Goal: Information Seeking & Learning: Learn about a topic

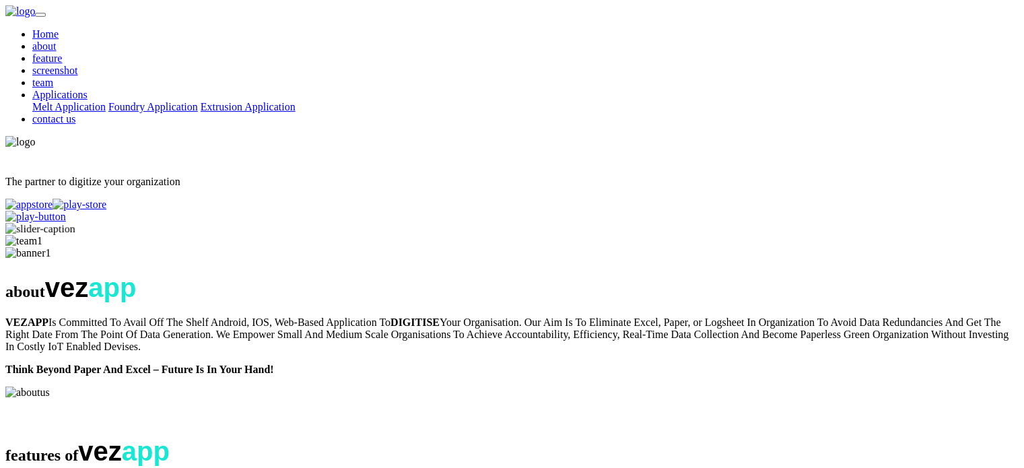
click at [78, 65] on link "screenshot" at bounding box center [55, 70] width 46 height 11
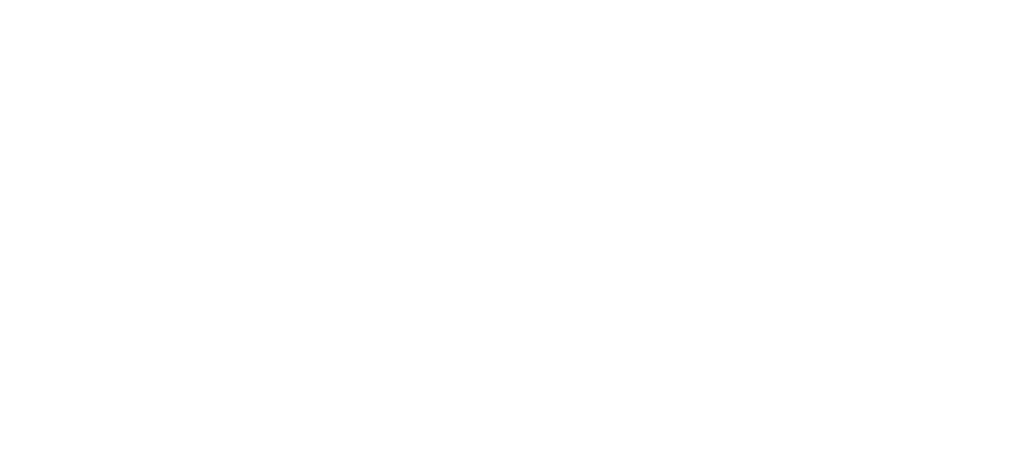
scroll to position [1684, 0]
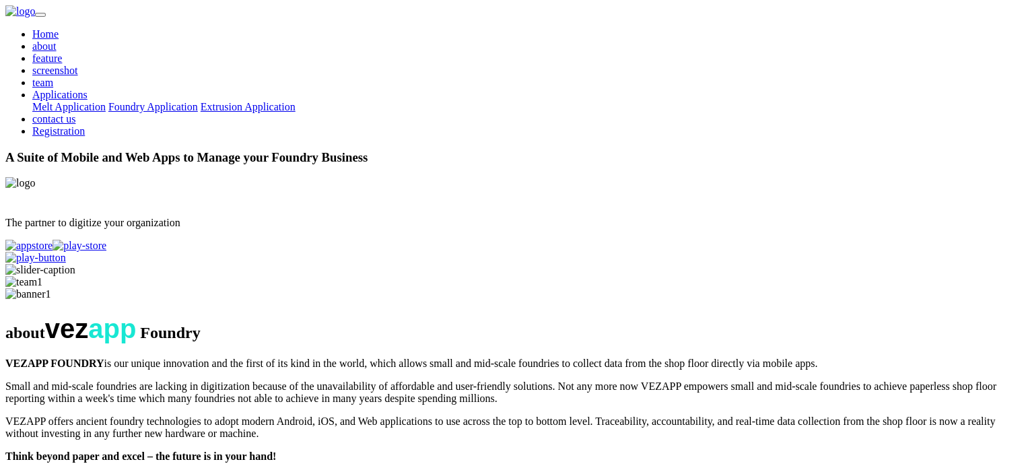
click at [59, 31] on link "Home" at bounding box center [45, 33] width 26 height 11
click at [57, 40] on link "about" at bounding box center [44, 45] width 24 height 11
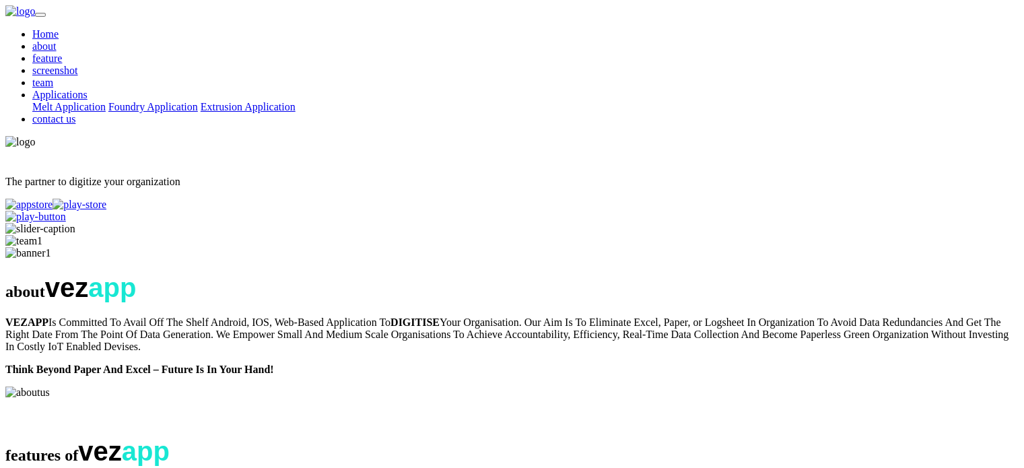
click at [59, 34] on link "Home" at bounding box center [45, 33] width 26 height 11
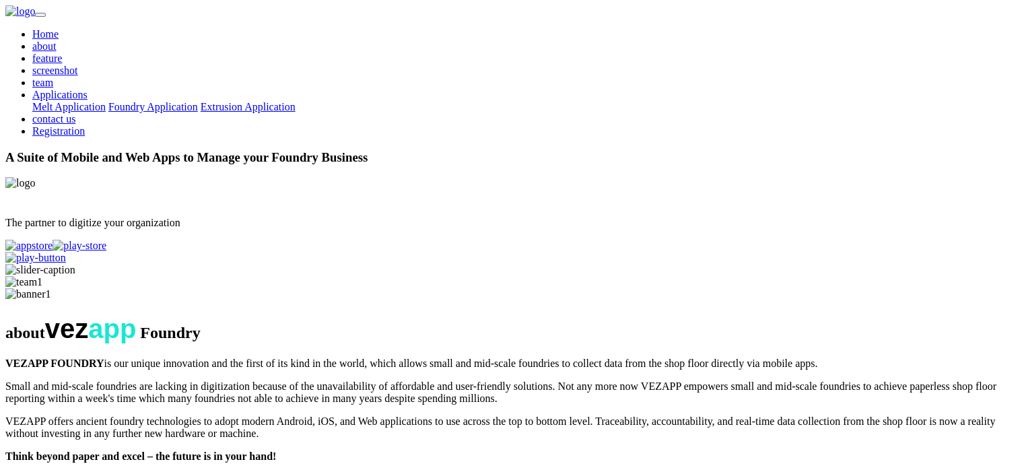
click at [57, 40] on link "about" at bounding box center [44, 45] width 24 height 11
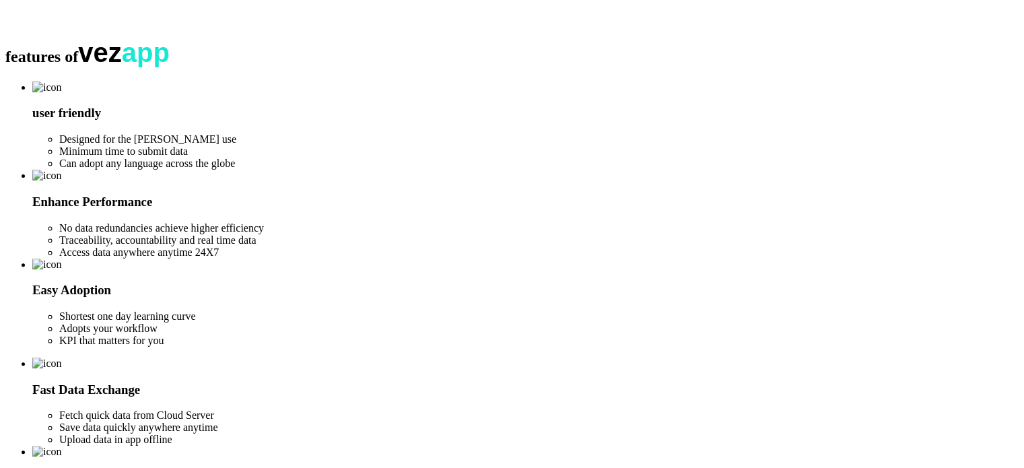
scroll to position [404, 0]
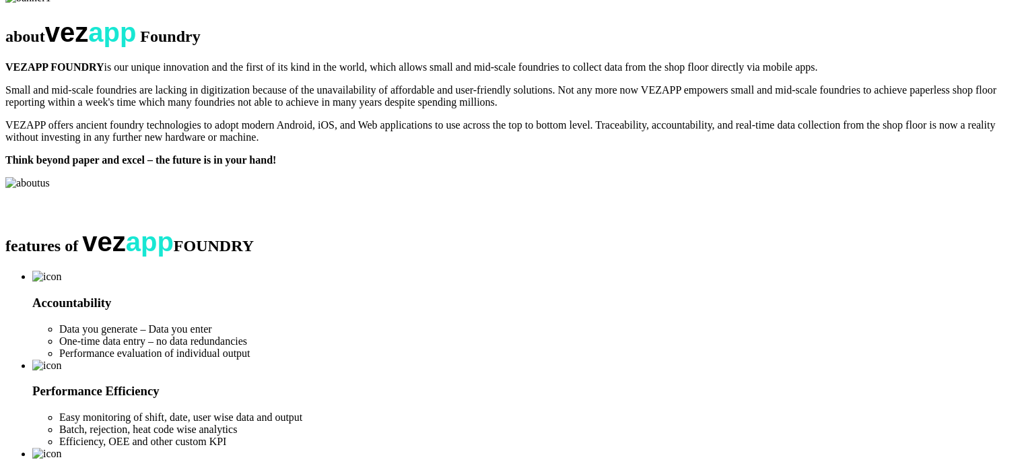
scroll to position [269, 0]
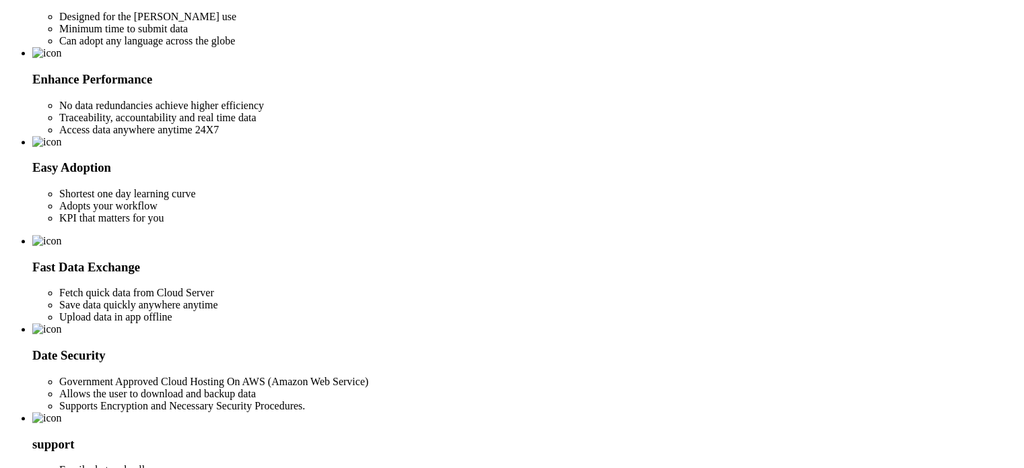
scroll to position [539, 0]
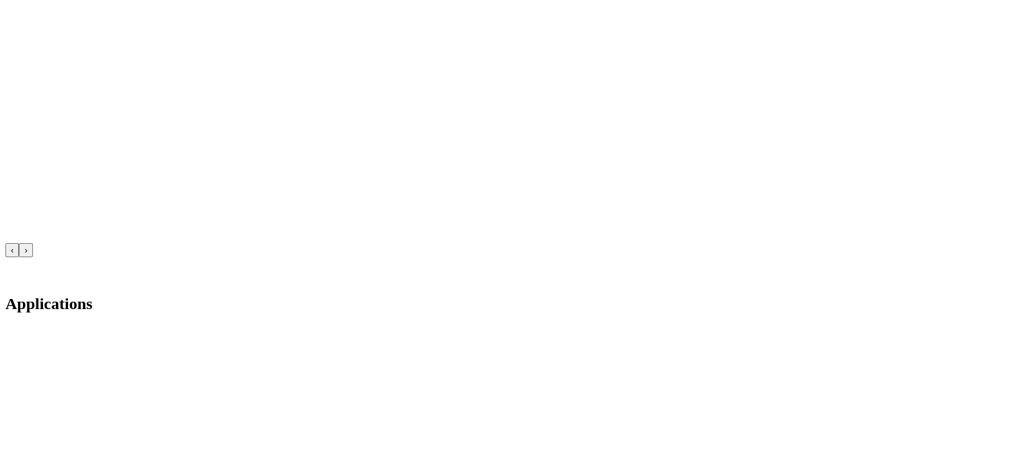
scroll to position [3195, 0]
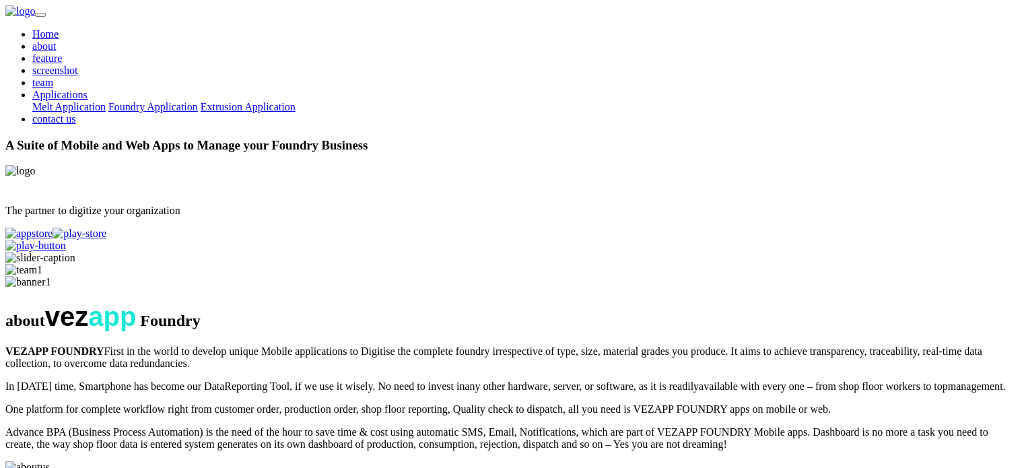
click at [59, 40] on link "Home" at bounding box center [45, 33] width 26 height 11
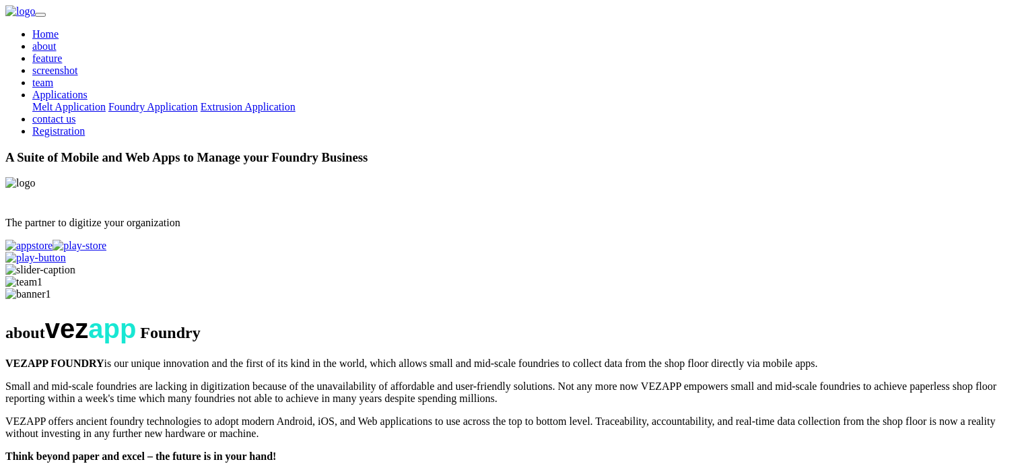
click at [75, 264] on img at bounding box center [40, 270] width 70 height 12
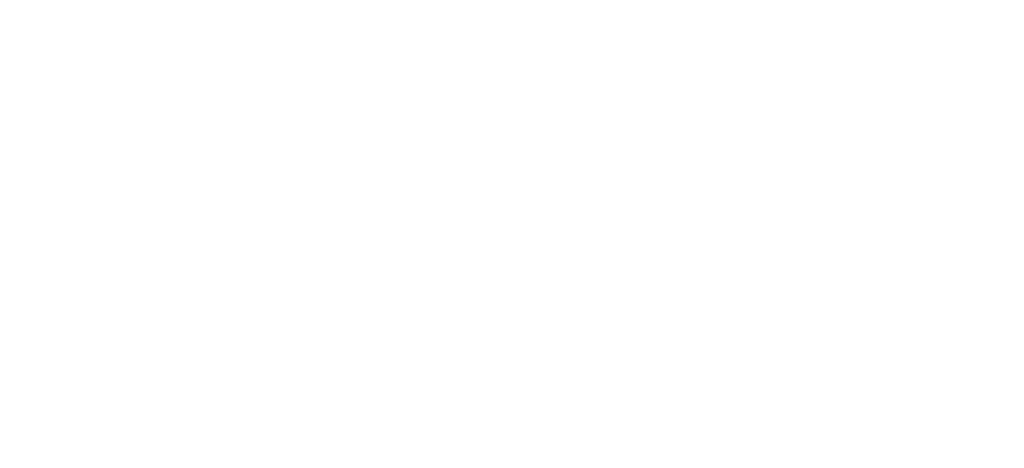
scroll to position [2223, 0]
drag, startPoint x: 624, startPoint y: 224, endPoint x: 484, endPoint y: 236, distance: 140.6
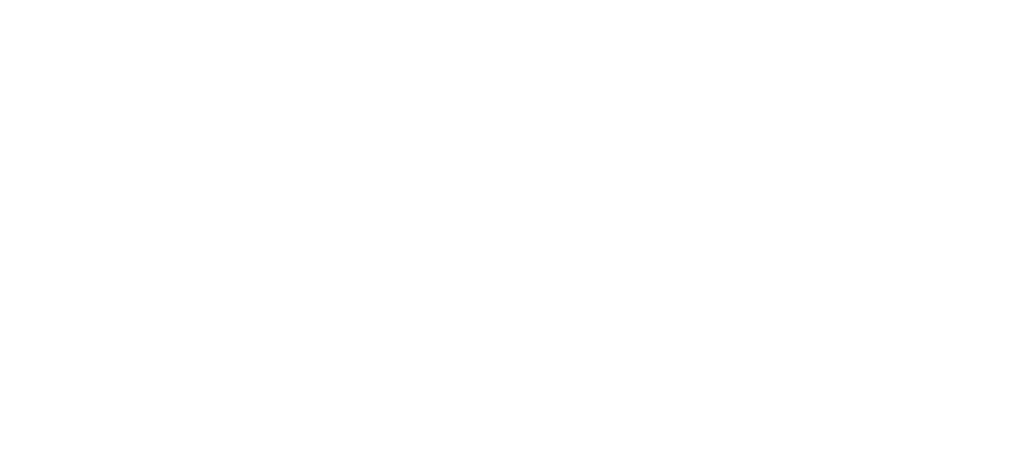
scroll to position [1751, 0]
drag, startPoint x: 637, startPoint y: 270, endPoint x: 643, endPoint y: 277, distance: 9.2
drag, startPoint x: 642, startPoint y: 275, endPoint x: 413, endPoint y: 267, distance: 229.1
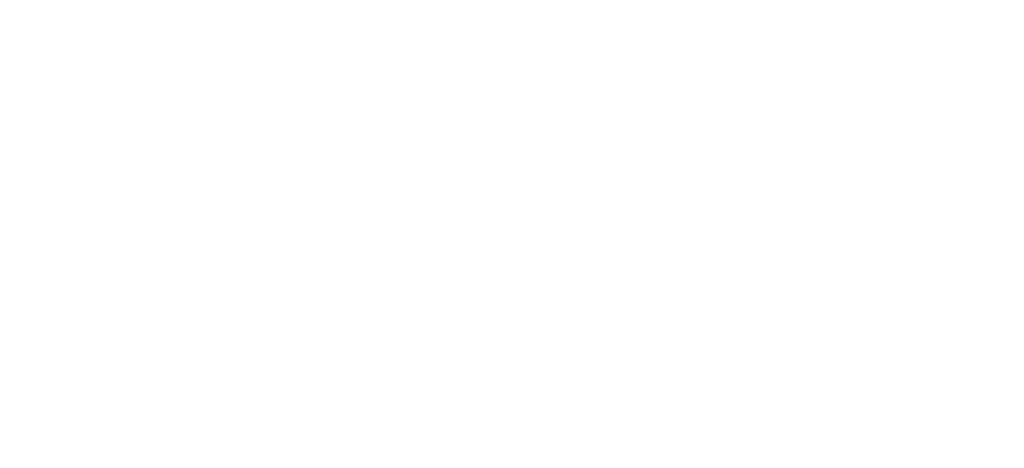
drag, startPoint x: 543, startPoint y: 291, endPoint x: 189, endPoint y: 292, distance: 354.3
drag, startPoint x: 246, startPoint y: 279, endPoint x: 791, endPoint y: 304, distance: 544.7
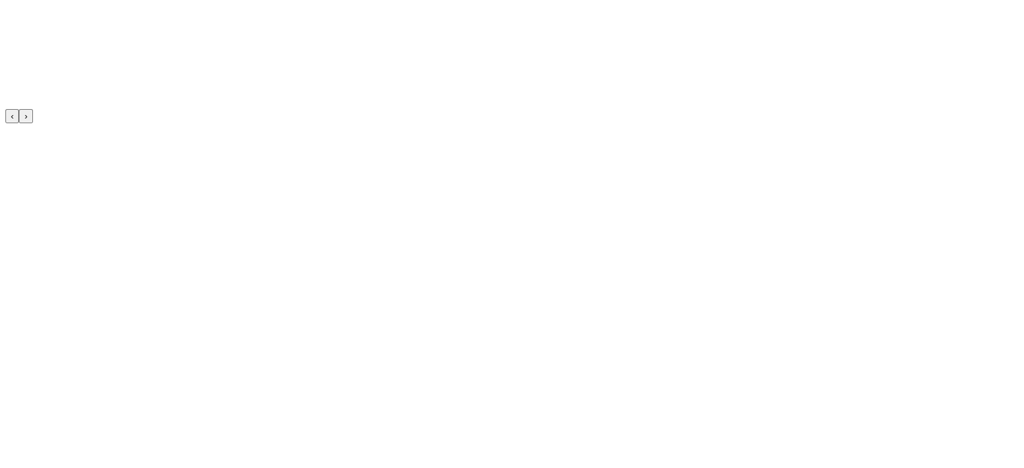
drag, startPoint x: 502, startPoint y: 273, endPoint x: 357, endPoint y: 268, distance: 144.9
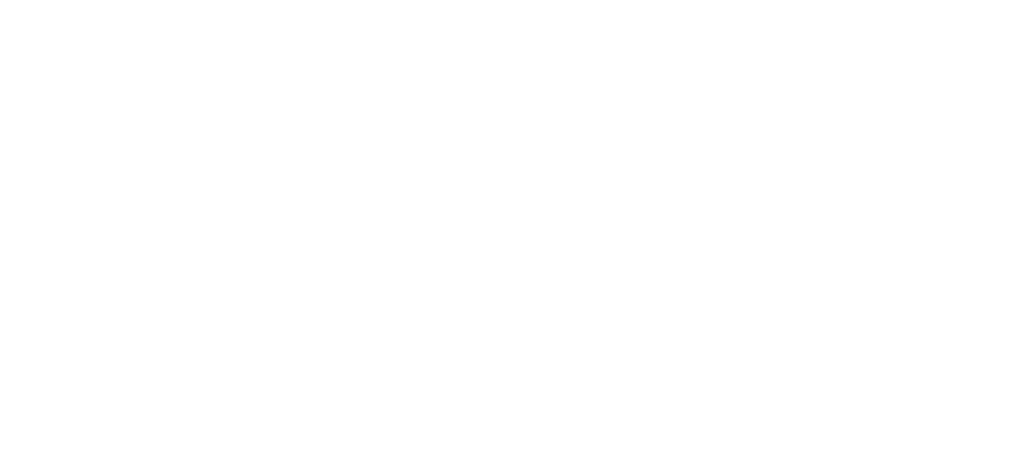
scroll to position [4609, 0]
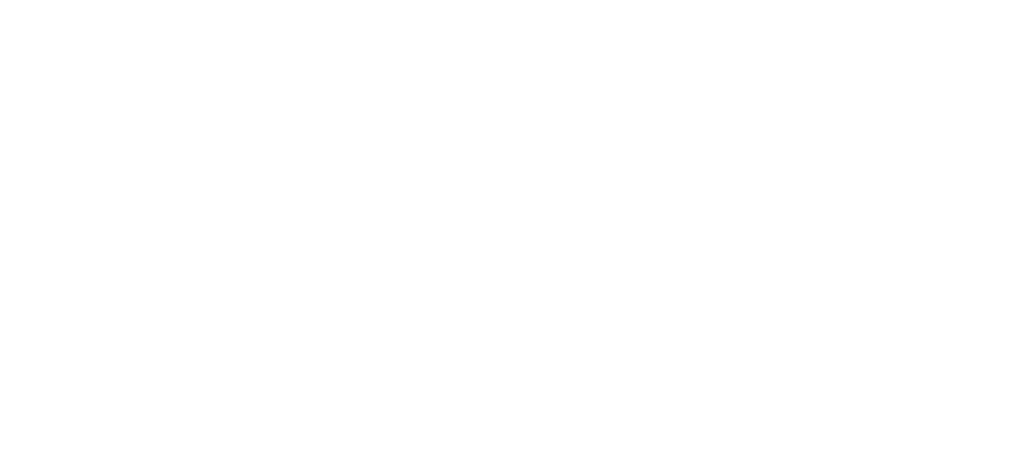
drag, startPoint x: 668, startPoint y: 261, endPoint x: 636, endPoint y: 267, distance: 32.9
drag, startPoint x: 704, startPoint y: 192, endPoint x: 633, endPoint y: 199, distance: 71.0
drag, startPoint x: 713, startPoint y: 173, endPoint x: 420, endPoint y: 185, distance: 293.2
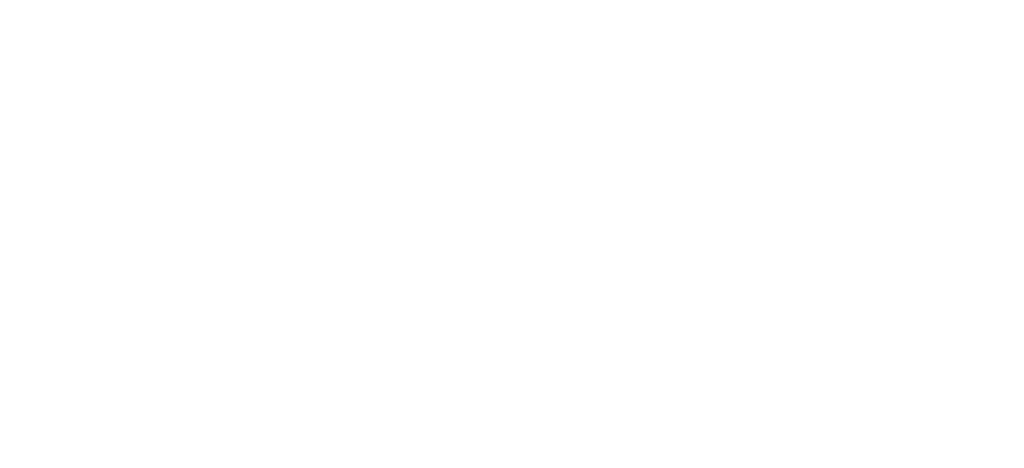
drag, startPoint x: 659, startPoint y: 185, endPoint x: 512, endPoint y: 185, distance: 147.5
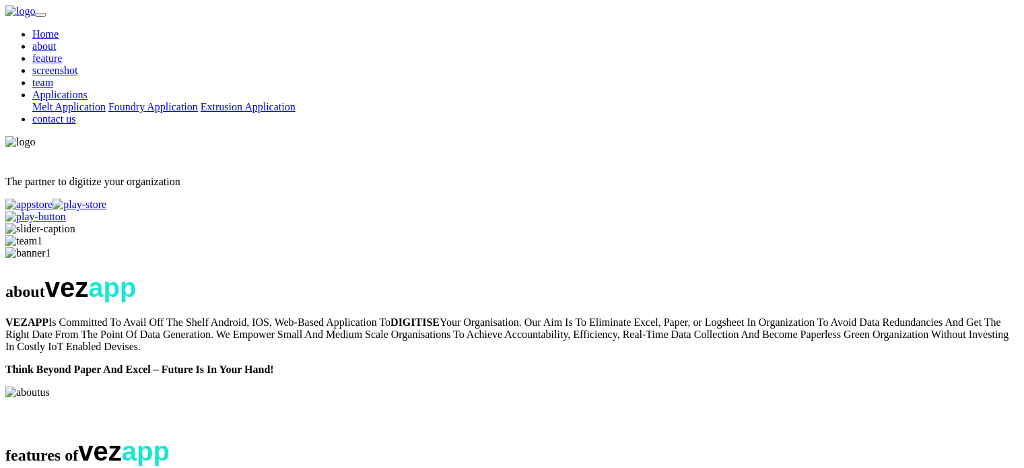
click at [59, 29] on link "Home" at bounding box center [45, 33] width 26 height 11
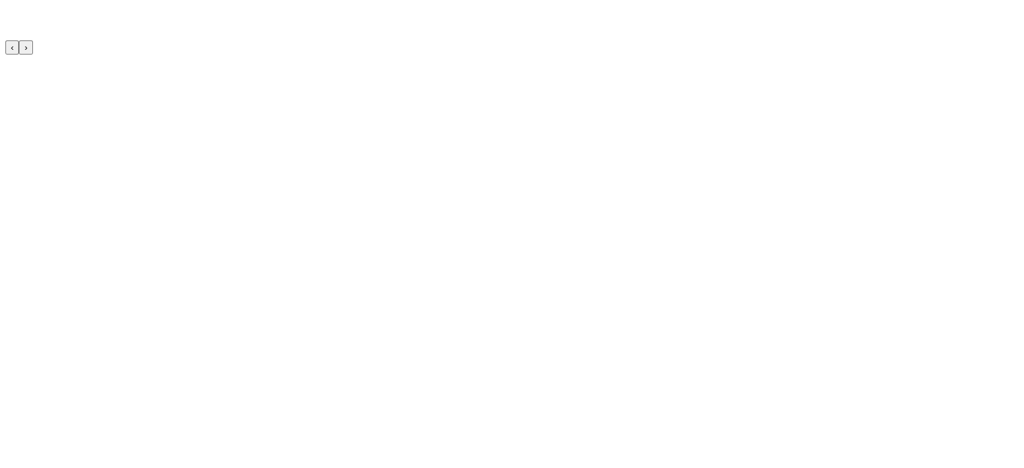
scroll to position [1751, 0]
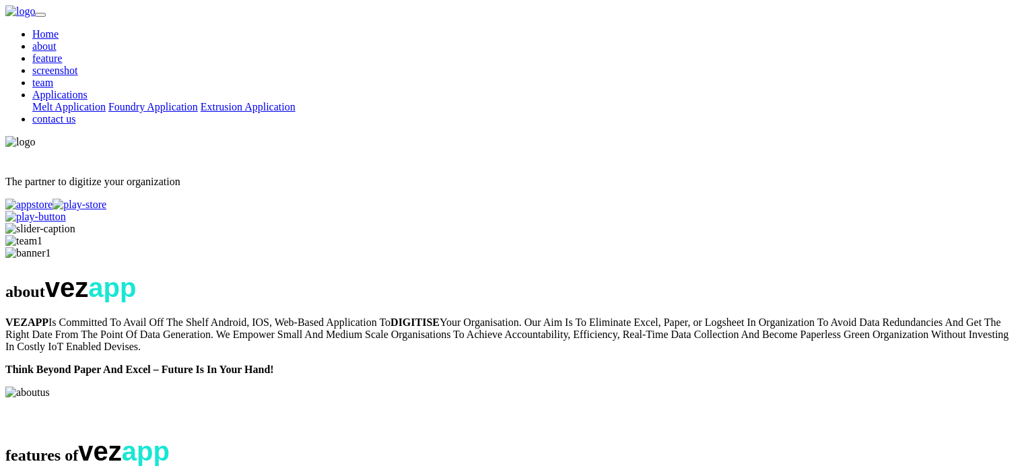
click at [57, 40] on link "about" at bounding box center [44, 45] width 24 height 11
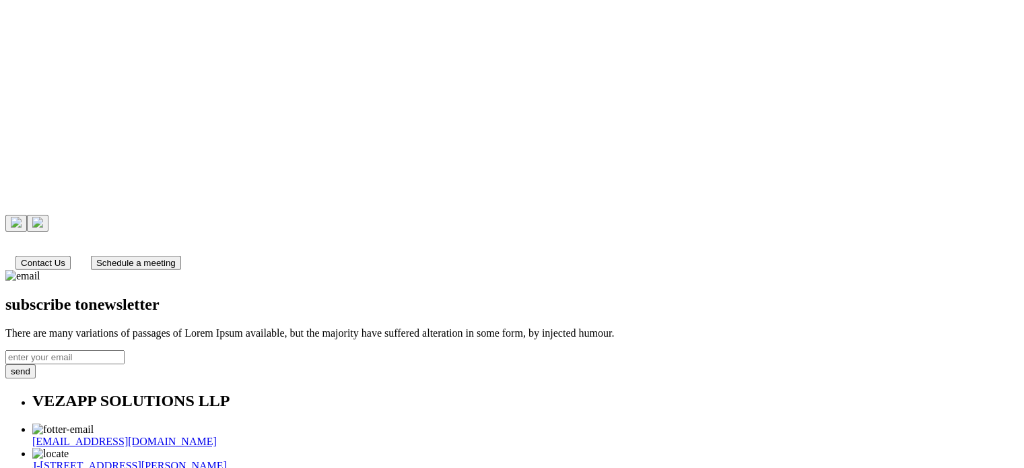
scroll to position [3782, 0]
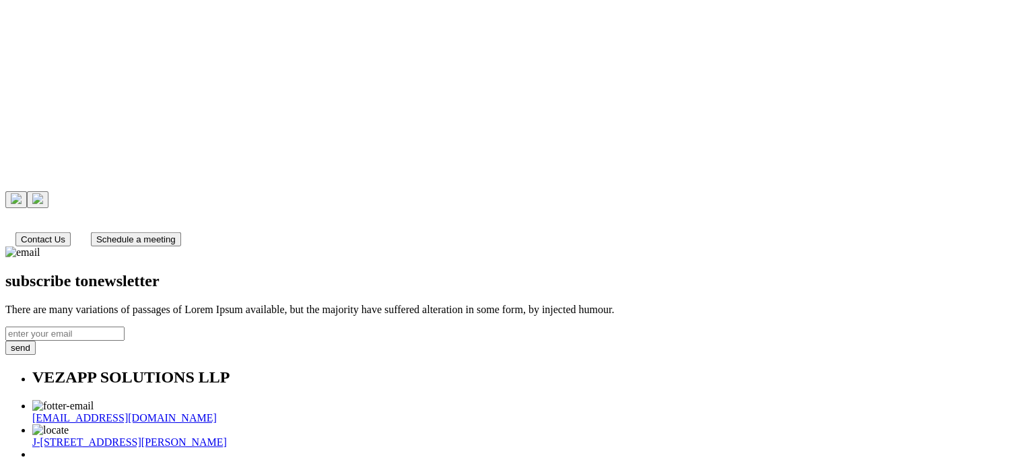
click at [523, 246] on div "subscribe to newsletter There are many variations of passages of Lorem Ipsum av…" at bounding box center [512, 300] width 1014 height 108
click at [125, 327] on input "email" at bounding box center [64, 334] width 119 height 14
click at [504, 304] on p "There are many variations of passages of Lorem Ipsum available, but the majorit…" at bounding box center [512, 310] width 1014 height 12
click at [125, 327] on input "email" at bounding box center [64, 334] width 119 height 14
click at [489, 272] on h2 "subscribe to newsletter" at bounding box center [512, 281] width 1014 height 18
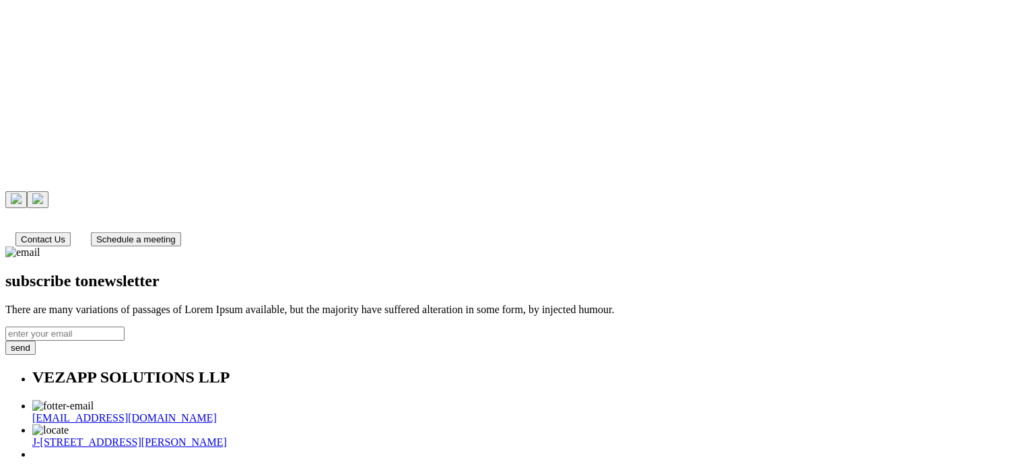
click at [489, 272] on h2 "subscribe to newsletter" at bounding box center [512, 281] width 1014 height 18
click at [388, 246] on div "subscribe to newsletter There are many variations of passages of Lorem Ipsum av…" at bounding box center [512, 300] width 1014 height 108
click at [391, 246] on div "subscribe to newsletter There are many variations of passages of Lorem Ipsum av…" at bounding box center [512, 300] width 1014 height 108
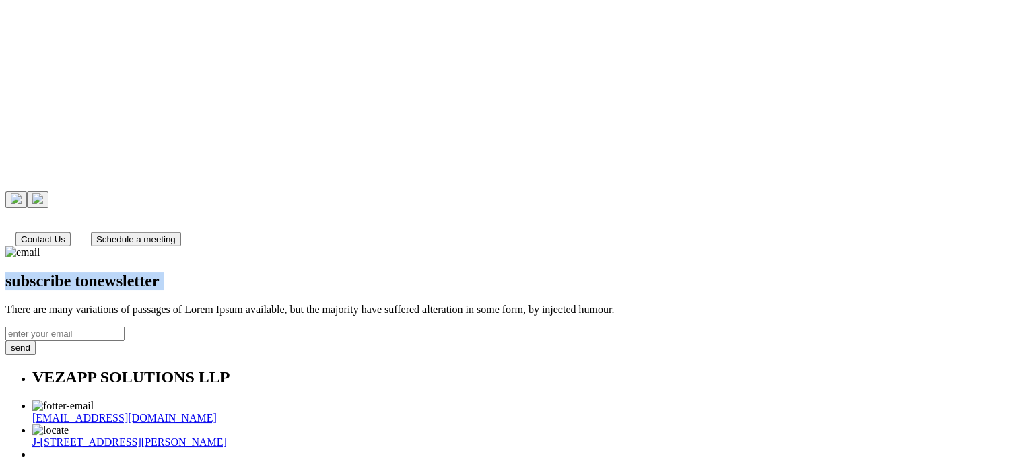
click at [391, 246] on div "subscribe to newsletter There are many variations of passages of Lorem Ipsum av…" at bounding box center [512, 300] width 1014 height 108
click at [455, 246] on div "subscribe to newsletter There are many variations of passages of Lorem Ipsum av…" at bounding box center [512, 300] width 1014 height 108
click at [458, 304] on p "There are many variations of passages of Lorem Ipsum available, but the majorit…" at bounding box center [512, 310] width 1014 height 12
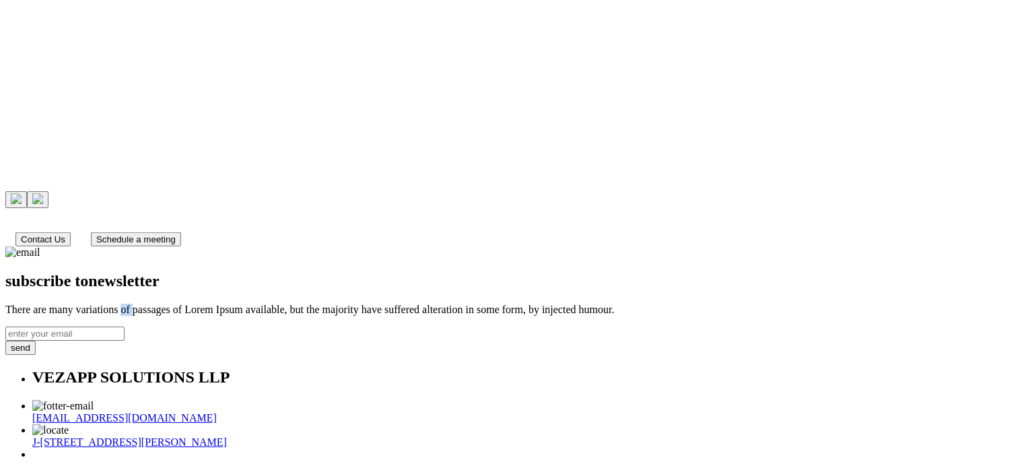
click at [458, 304] on p "There are many variations of passages of Lorem Ipsum available, but the majorit…" at bounding box center [512, 310] width 1014 height 12
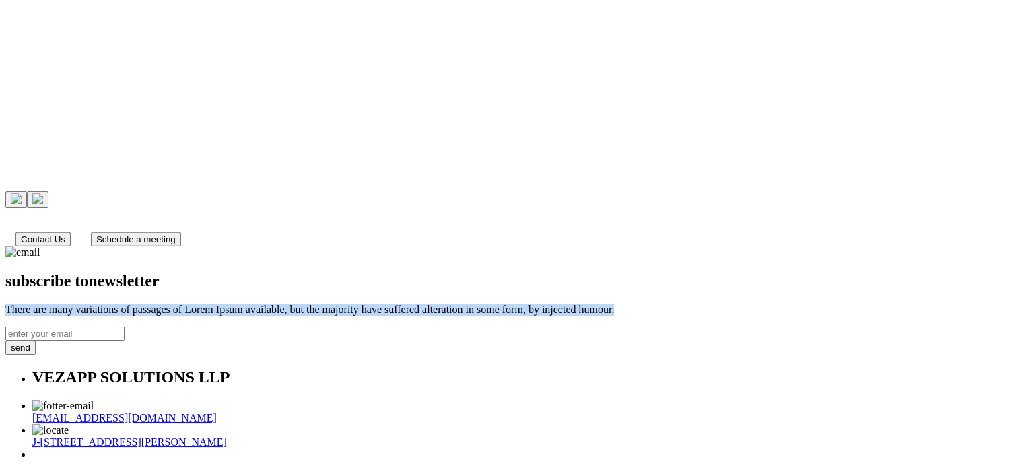
click at [458, 304] on p "There are many variations of passages of Lorem Ipsum available, but the majorit…" at bounding box center [512, 310] width 1014 height 12
click at [440, 304] on p "There are many variations of passages of Lorem Ipsum available, but the majorit…" at bounding box center [512, 310] width 1014 height 12
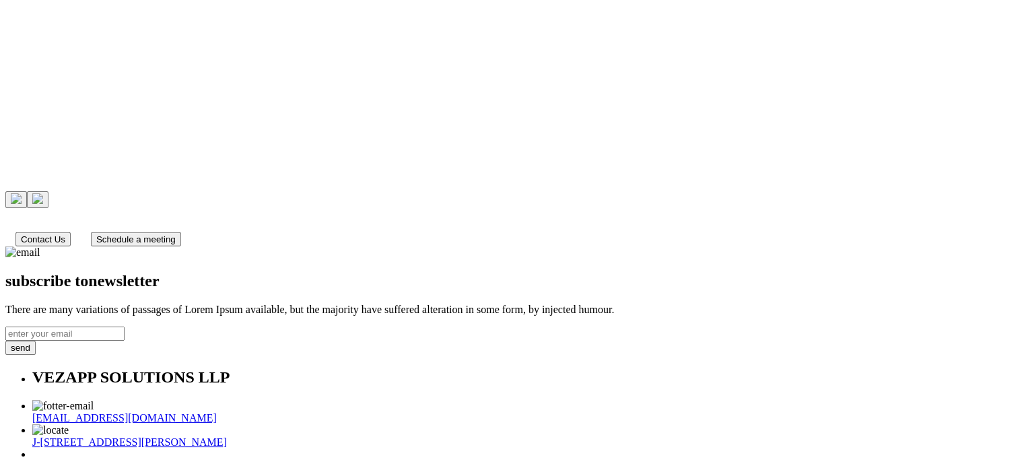
click at [440, 304] on p "There are many variations of passages of Lorem Ipsum available, but the majorit…" at bounding box center [512, 310] width 1014 height 12
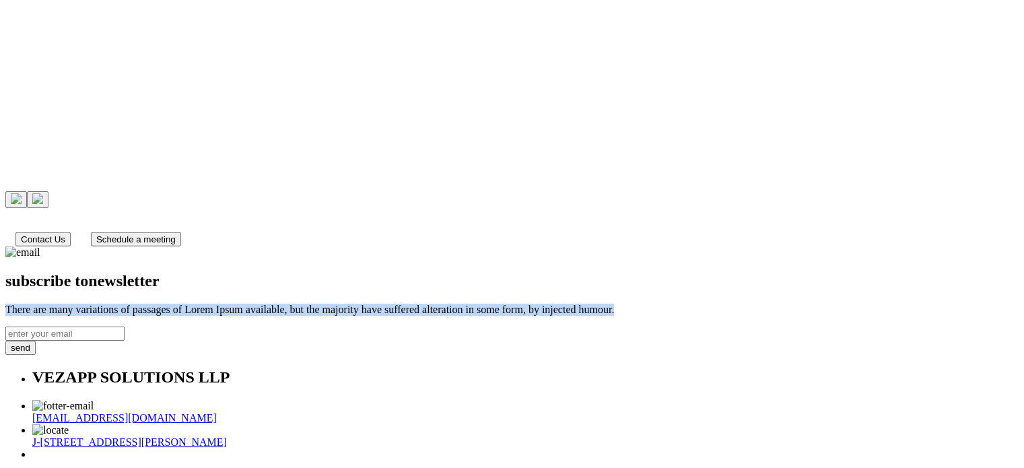
click at [440, 304] on p "There are many variations of passages of Lorem Ipsum available, but the majorit…" at bounding box center [512, 310] width 1014 height 12
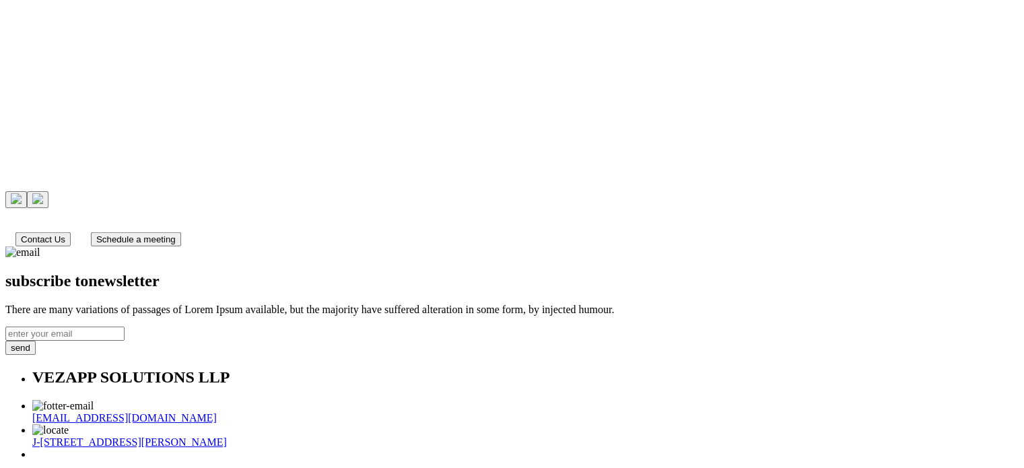
click at [125, 327] on input "email" at bounding box center [64, 334] width 119 height 14
click at [446, 304] on p "There are many variations of passages of Lorem Ipsum available, but the majorit…" at bounding box center [512, 310] width 1014 height 12
click at [446, 272] on h2 "subscribe to newsletter" at bounding box center [512, 281] width 1014 height 18
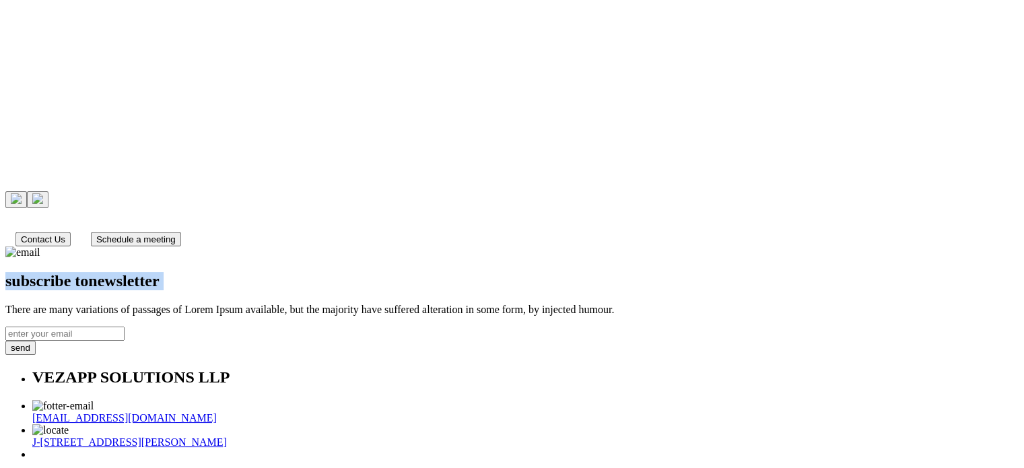
click at [40, 246] on img at bounding box center [22, 252] width 35 height 12
click at [476, 272] on h2 "subscribe to newsletter" at bounding box center [512, 281] width 1014 height 18
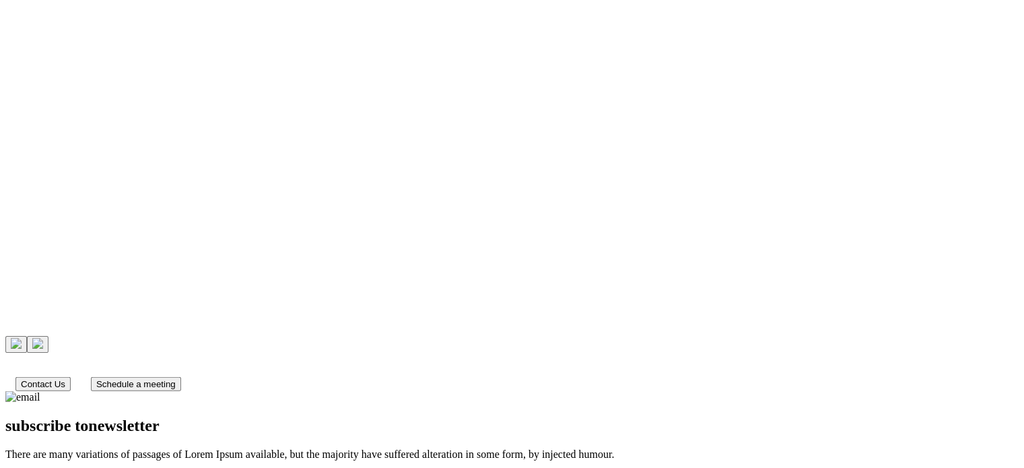
scroll to position [3580, 0]
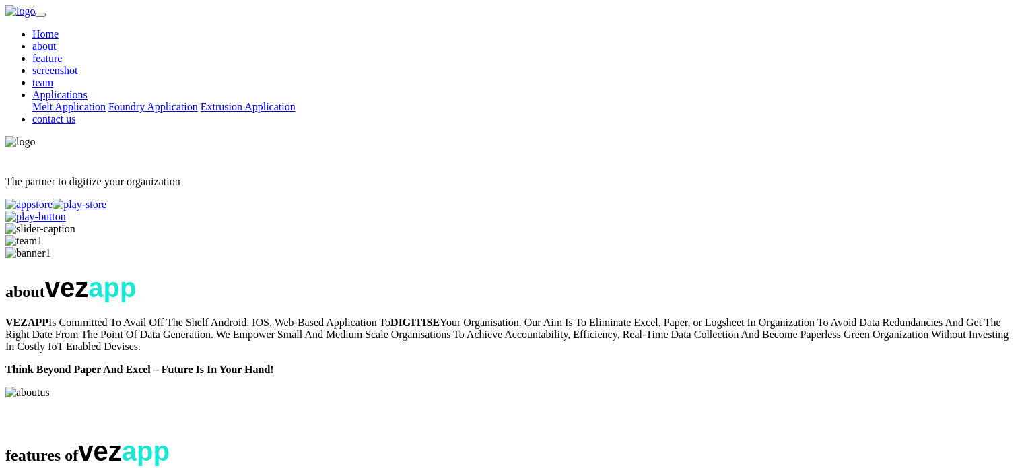
click at [59, 28] on link "Home" at bounding box center [45, 33] width 26 height 11
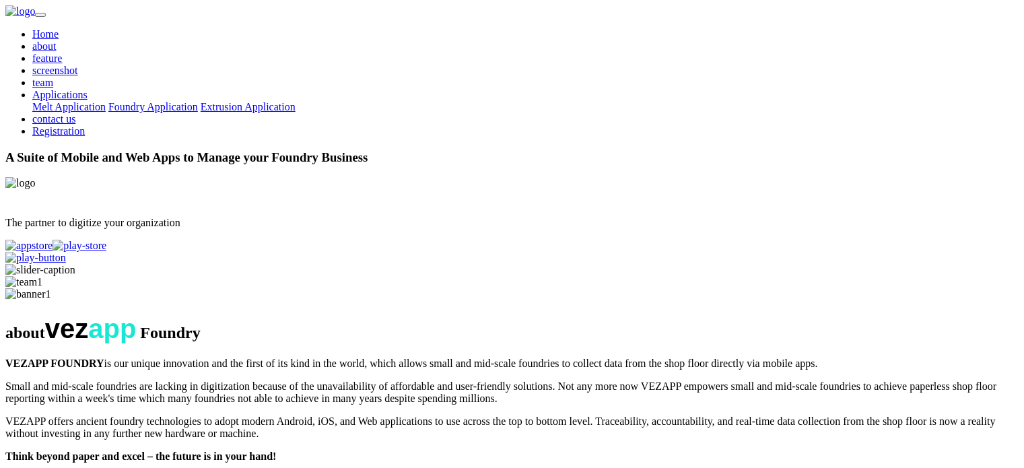
click at [59, 29] on link "Home" at bounding box center [45, 33] width 26 height 11
click at [59, 30] on link "Home" at bounding box center [45, 33] width 26 height 11
click at [59, 32] on link "Home" at bounding box center [45, 33] width 26 height 11
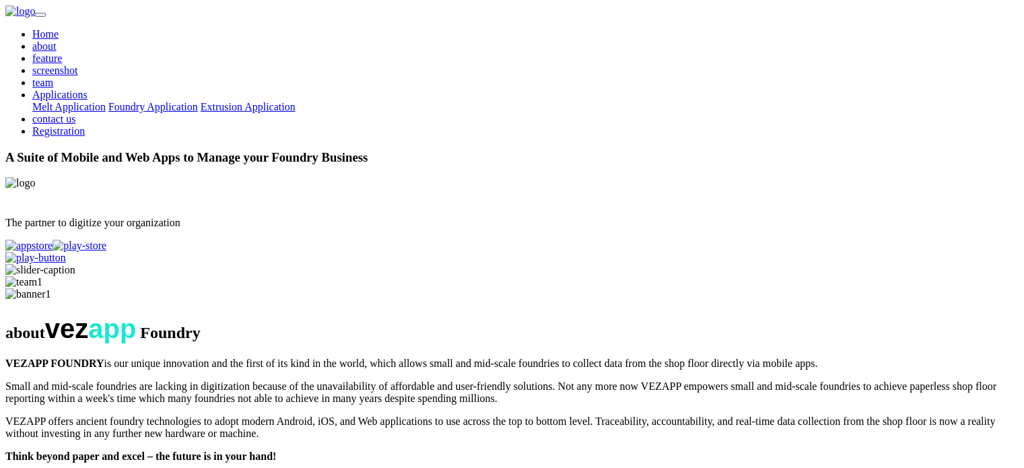
click at [35, 18] on img at bounding box center [20, 11] width 30 height 12
click at [313, 223] on p "The partner to digitize your organization" at bounding box center [512, 223] width 1014 height 12
copy div "The partner to digitize your organization"
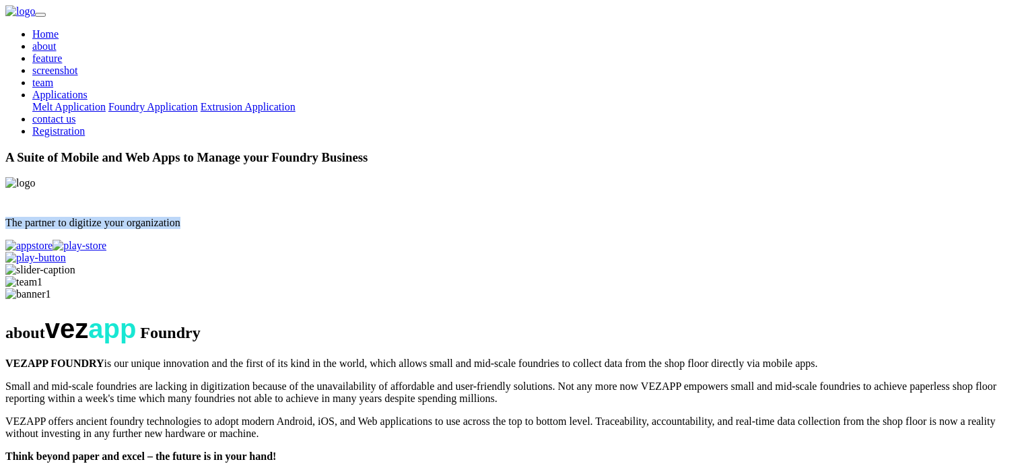
click at [57, 40] on link "about" at bounding box center [44, 45] width 24 height 11
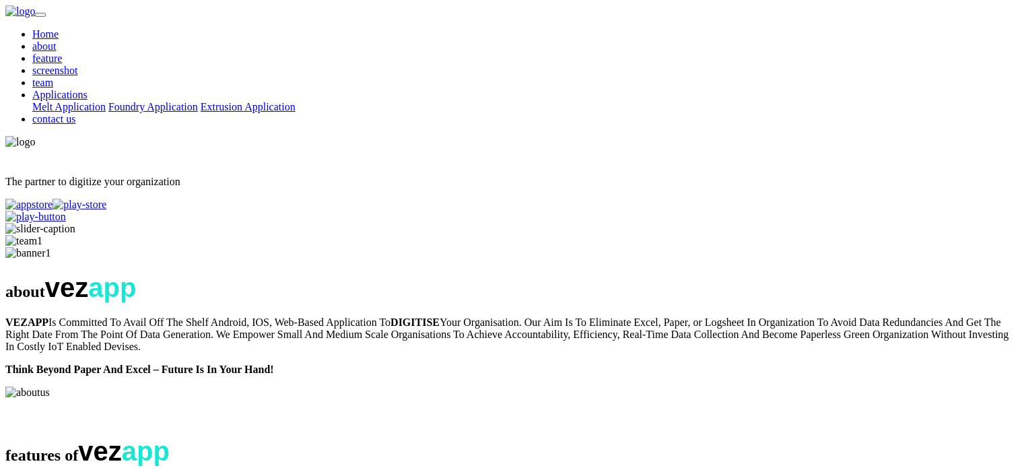
click at [360, 188] on p "The partner to digitize your organization" at bounding box center [512, 182] width 1014 height 12
copy div "The partner to digitize your organization"
click at [282, 136] on div "The partner to digitize your organization" at bounding box center [512, 179] width 1014 height 87
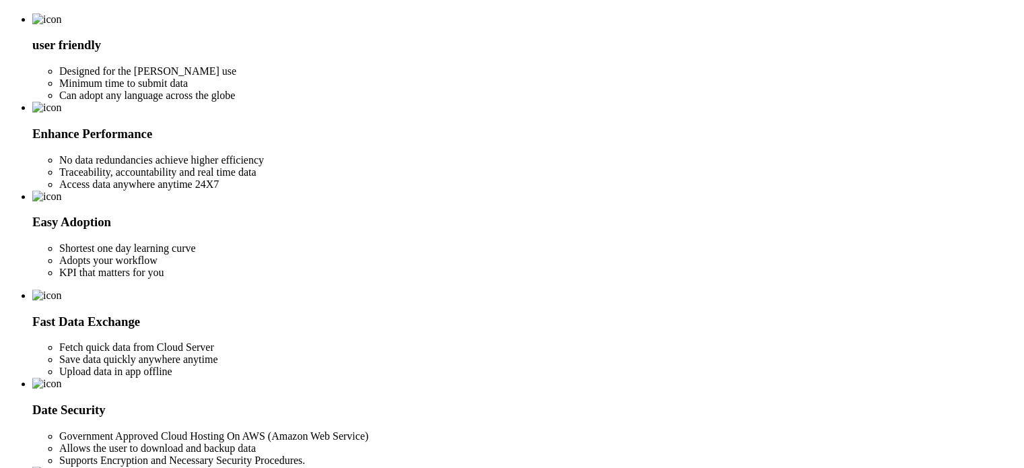
scroll to position [471, 0]
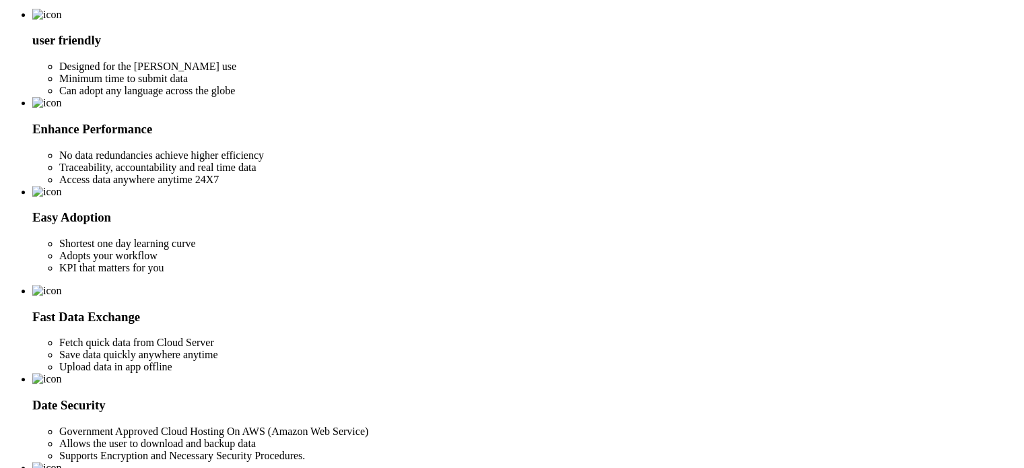
drag, startPoint x: 193, startPoint y: 382, endPoint x: 125, endPoint y: 180, distance: 213.0
copy div "VEZAPP Is Committed To Avail Off The Shelf Android, IOS, Web-Based Application …"
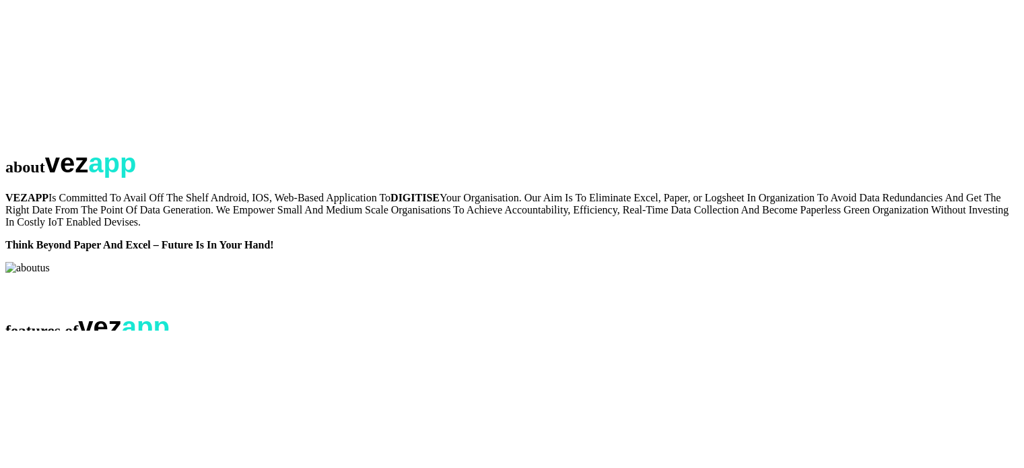
scroll to position [539, 0]
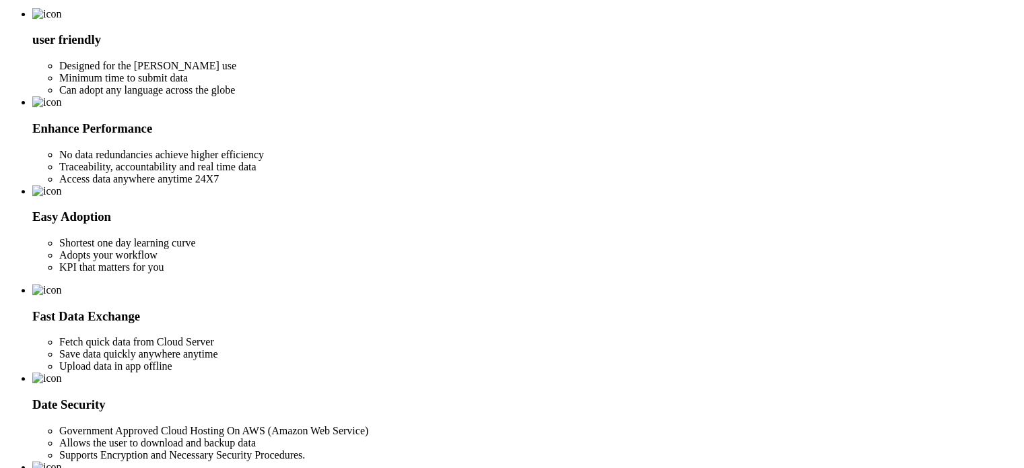
scroll to position [269, 0]
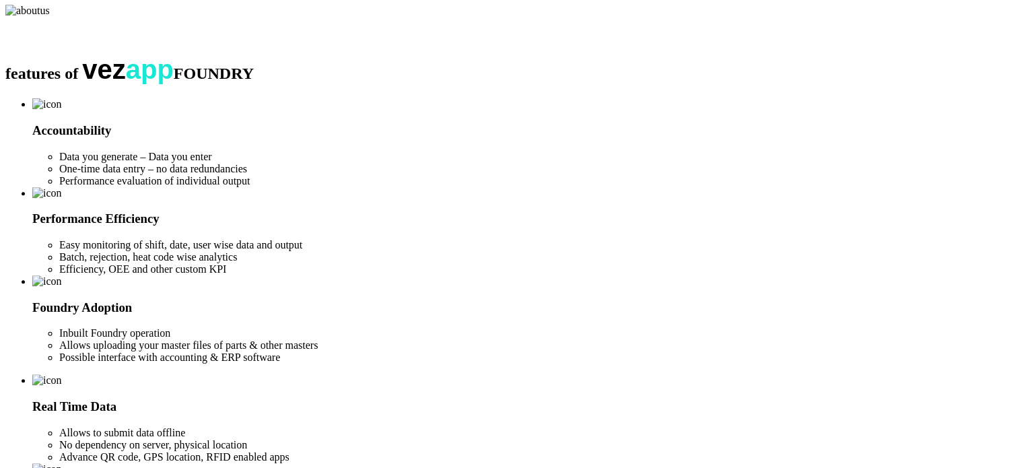
scroll to position [471, 0]
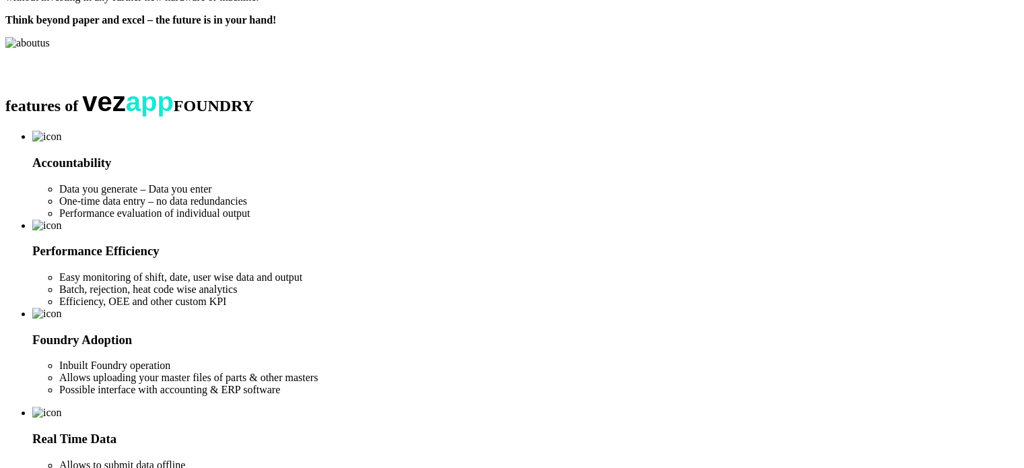
scroll to position [404, 0]
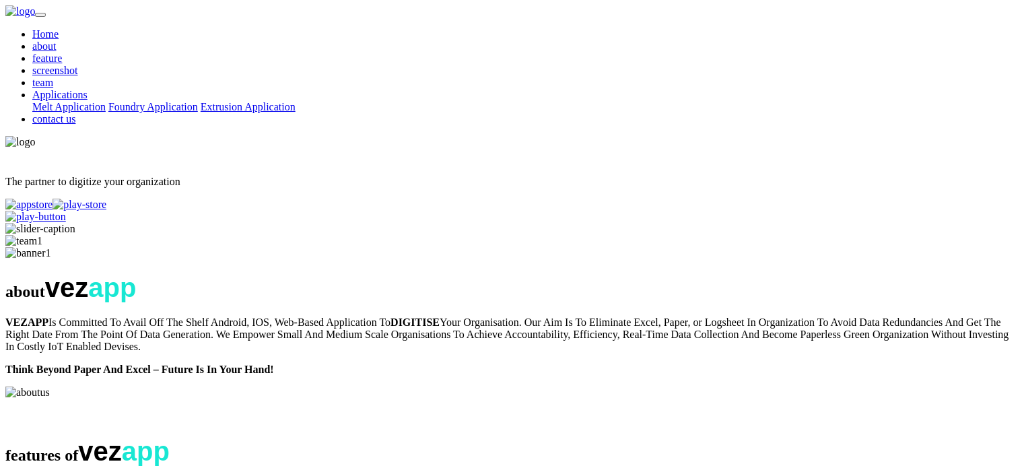
click at [59, 33] on link "Home" at bounding box center [45, 33] width 26 height 11
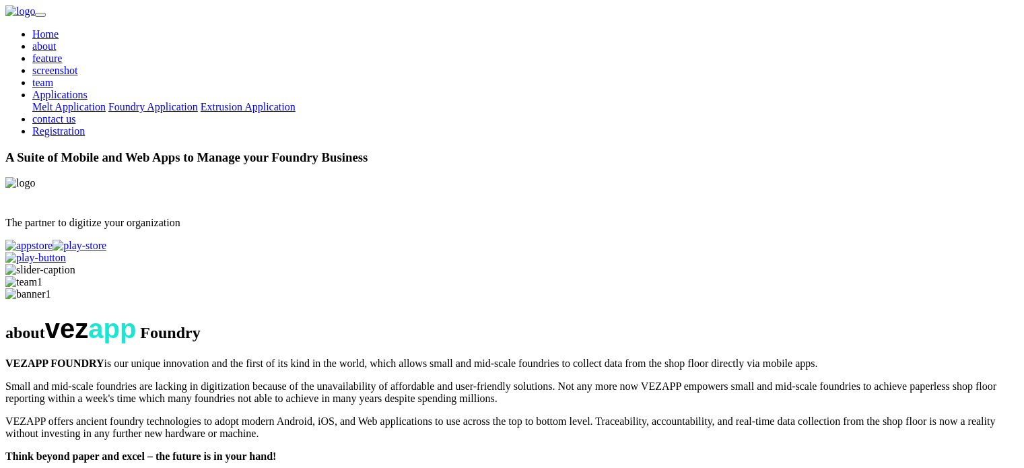
click at [57, 40] on link "about" at bounding box center [44, 45] width 24 height 11
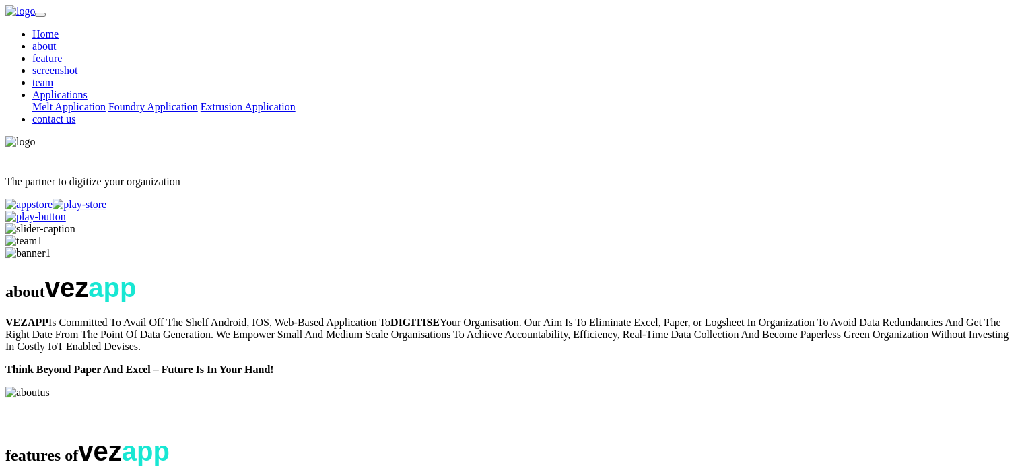
click at [59, 28] on link "Home" at bounding box center [45, 33] width 26 height 11
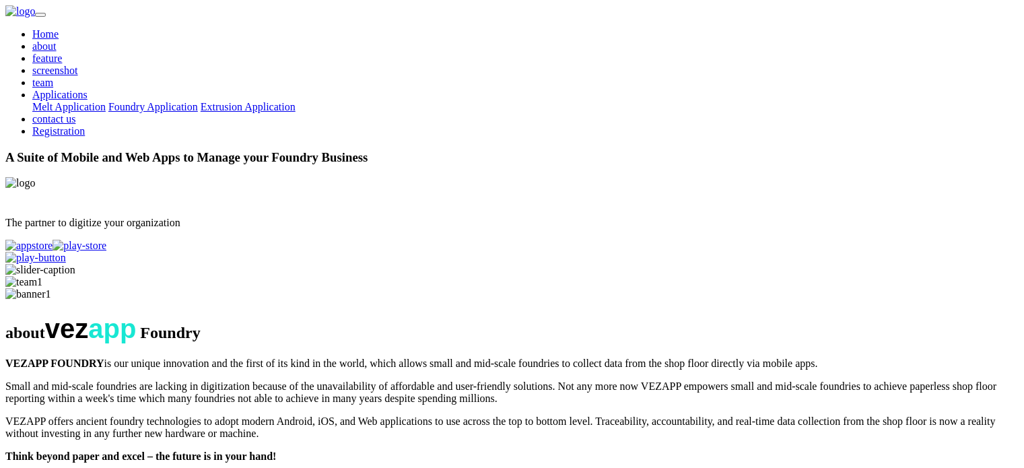
click at [57, 40] on link "about" at bounding box center [44, 45] width 24 height 11
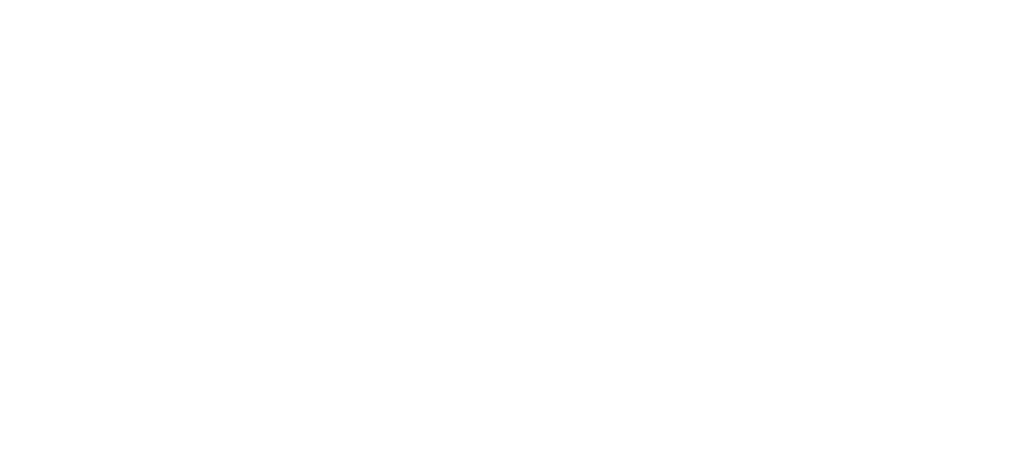
scroll to position [1414, 0]
drag, startPoint x: 396, startPoint y: 215, endPoint x: 590, endPoint y: 250, distance: 197.1
drag, startPoint x: 104, startPoint y: 311, endPoint x: 82, endPoint y: 302, distance: 23.9
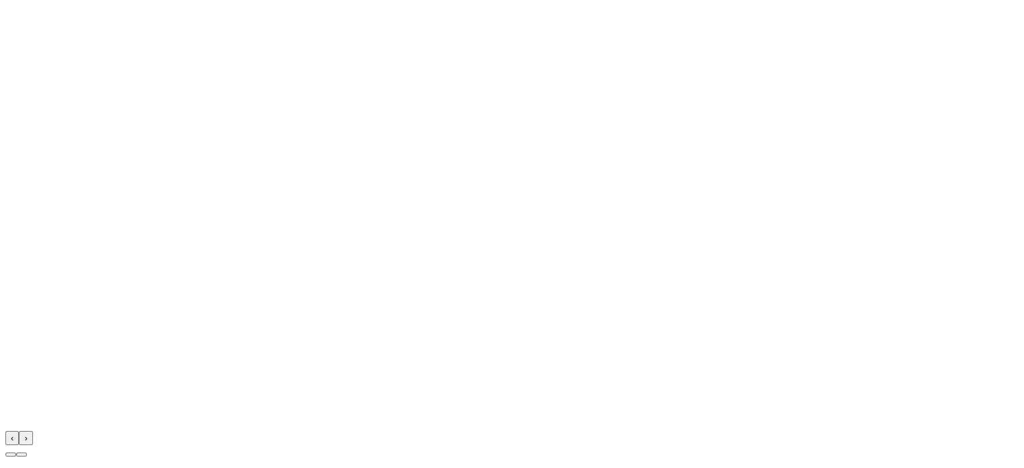
scroll to position [2290, 0]
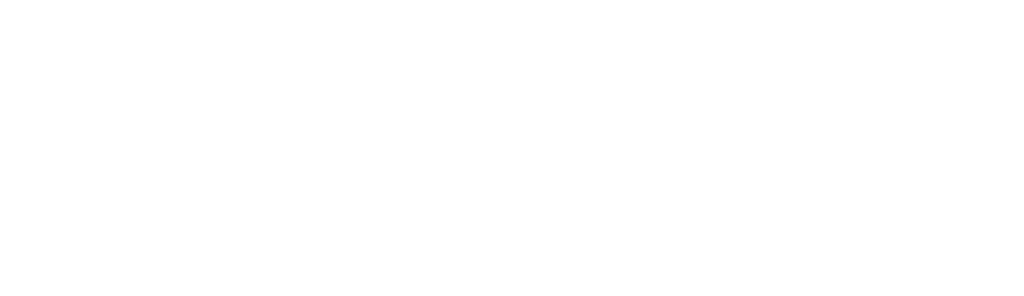
scroll to position [2029, 0]
drag, startPoint x: 359, startPoint y: 150, endPoint x: 205, endPoint y: 150, distance: 154.2
copy span "smart team"
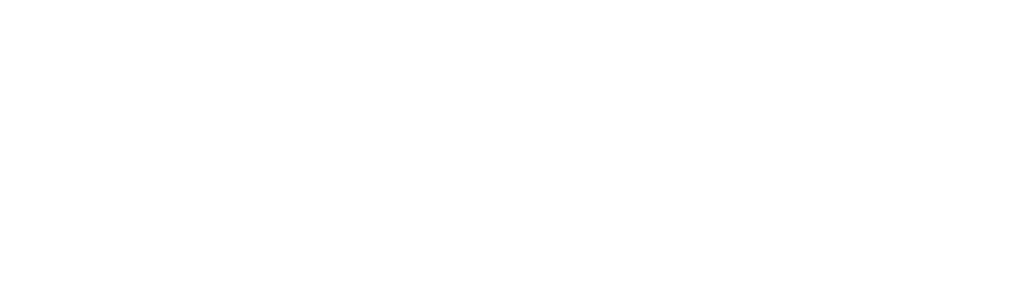
scroll to position [2164, 0]
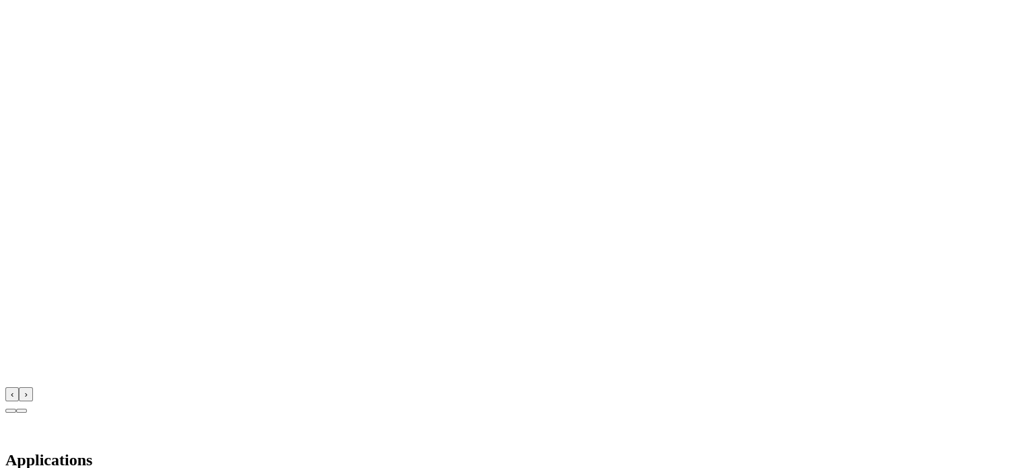
scroll to position [2366, 0]
drag, startPoint x: 579, startPoint y: 221, endPoint x: 528, endPoint y: 226, distance: 50.8
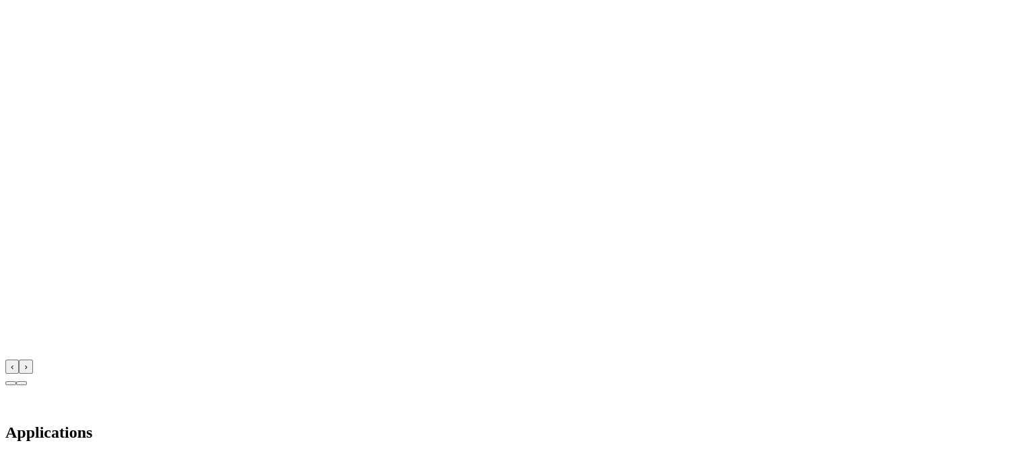
drag, startPoint x: 605, startPoint y: 220, endPoint x: 777, endPoint y: 230, distance: 171.3
drag, startPoint x: 706, startPoint y: 240, endPoint x: 205, endPoint y: 250, distance: 500.5
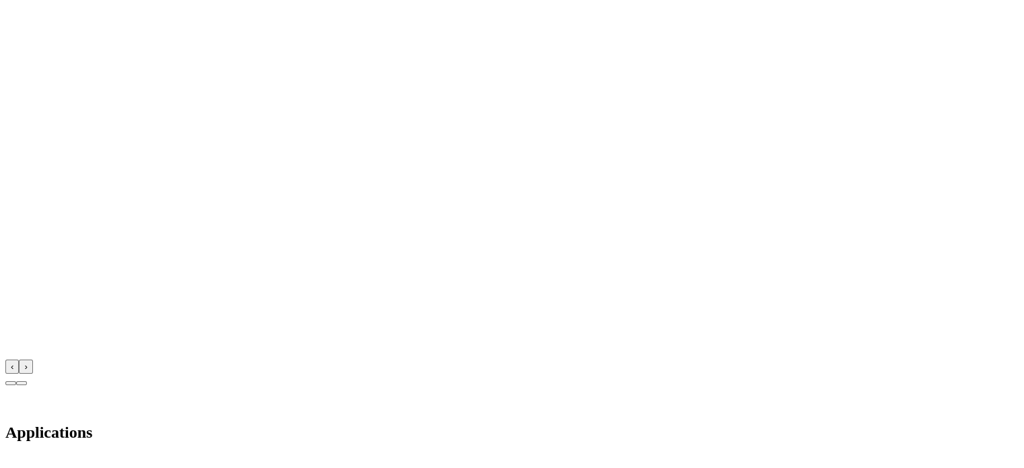
drag, startPoint x: 647, startPoint y: 254, endPoint x: 310, endPoint y: 255, distance: 336.7
drag, startPoint x: 665, startPoint y: 258, endPoint x: 412, endPoint y: 228, distance: 255.7
drag, startPoint x: 528, startPoint y: 220, endPoint x: 370, endPoint y: 195, distance: 160.2
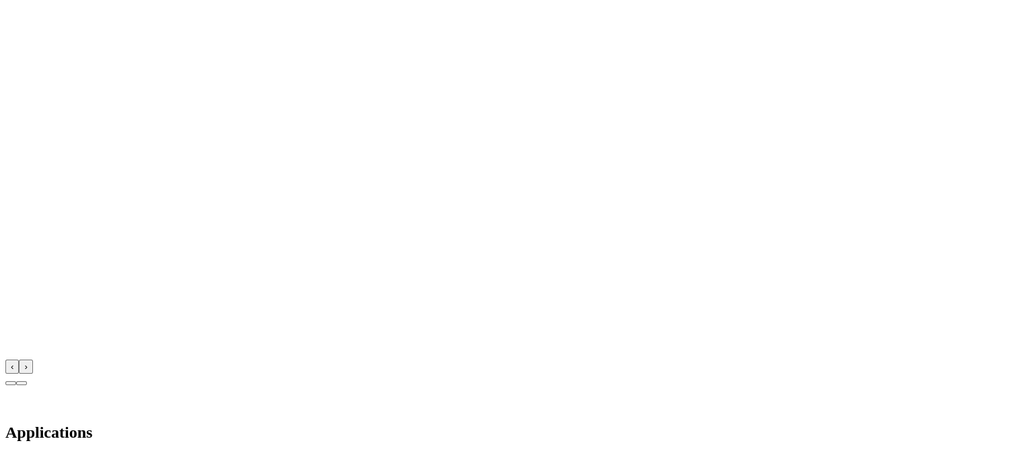
drag, startPoint x: 614, startPoint y: 259, endPoint x: 770, endPoint y: 282, distance: 158.0
drag, startPoint x: 582, startPoint y: 250, endPoint x: 803, endPoint y: 285, distance: 223.7
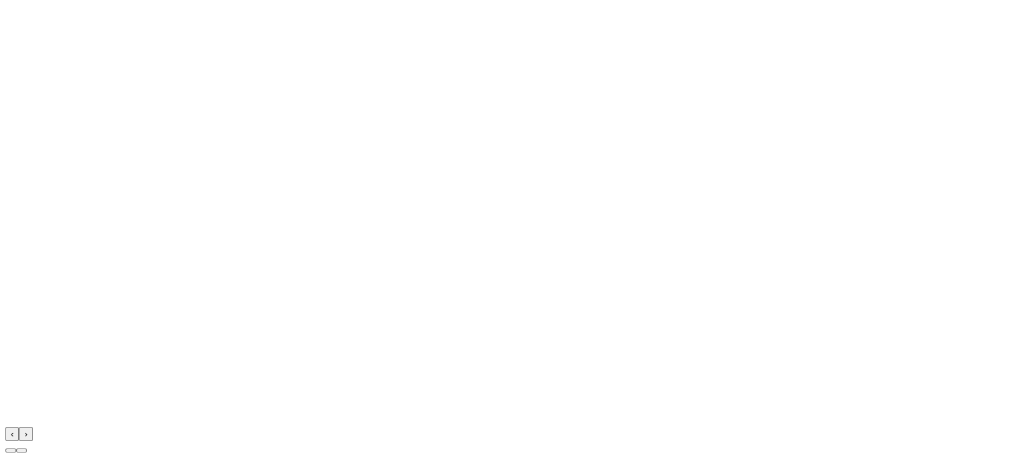
drag, startPoint x: 804, startPoint y: 285, endPoint x: 448, endPoint y: 285, distance: 356.3
drag, startPoint x: 306, startPoint y: 276, endPoint x: 78, endPoint y: 267, distance: 227.8
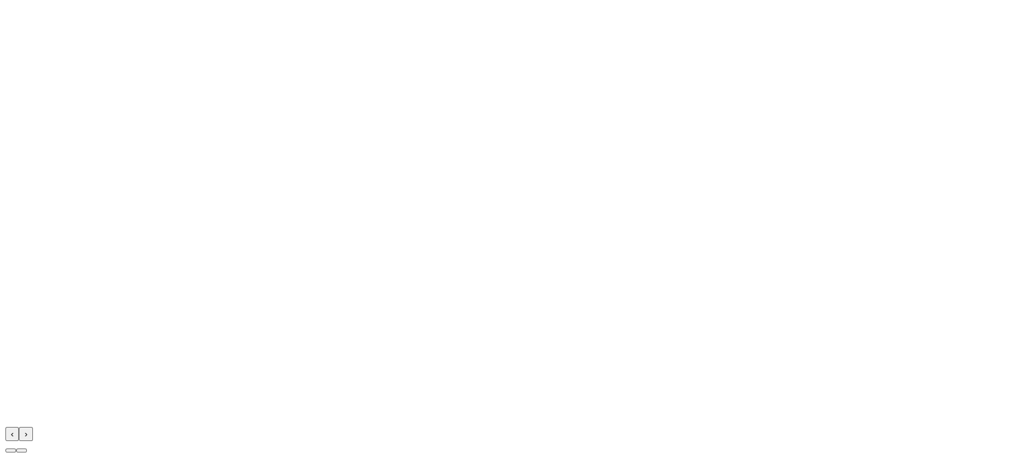
drag, startPoint x: 282, startPoint y: 257, endPoint x: 0, endPoint y: 258, distance: 282.2
drag, startPoint x: 395, startPoint y: 317, endPoint x: 300, endPoint y: 334, distance: 96.4
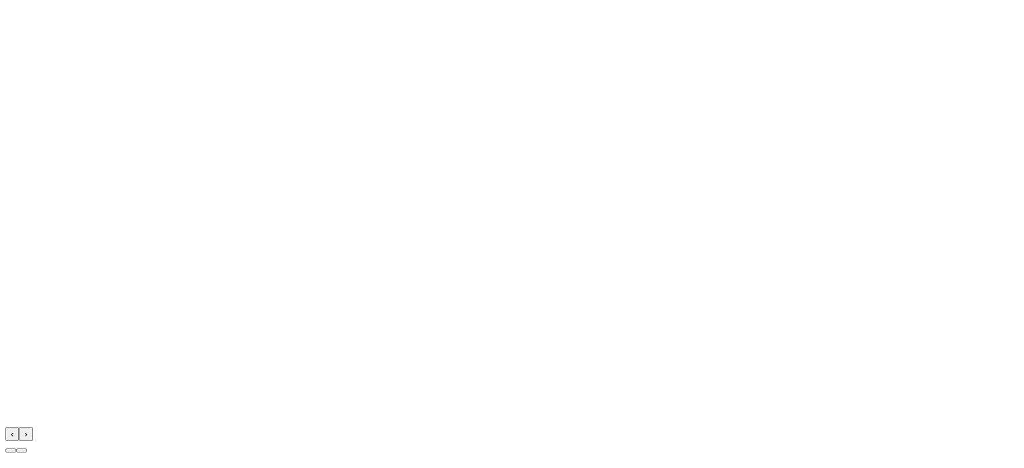
drag, startPoint x: 753, startPoint y: 314, endPoint x: 594, endPoint y: 345, distance: 161.9
drag, startPoint x: 768, startPoint y: 249, endPoint x: 665, endPoint y: 308, distance: 118.3
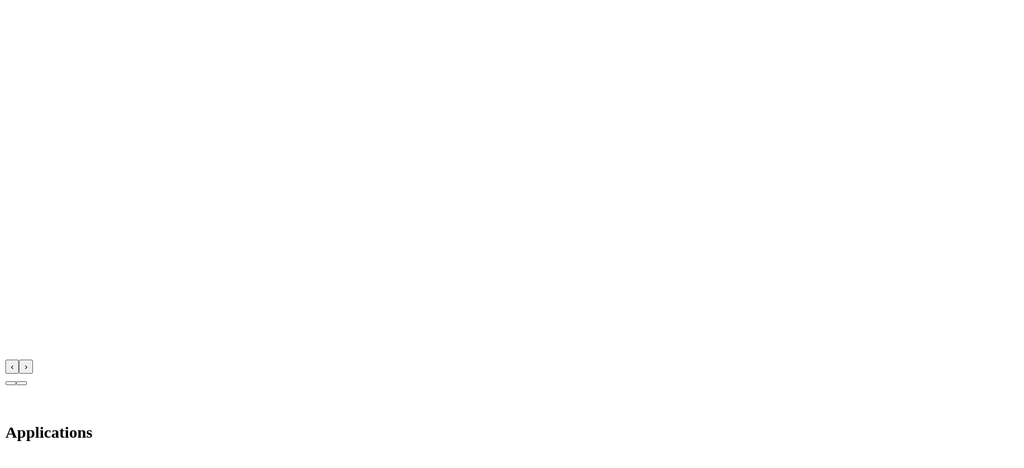
drag, startPoint x: 352, startPoint y: 317, endPoint x: 632, endPoint y: 344, distance: 281.5
drag, startPoint x: 599, startPoint y: 312, endPoint x: 426, endPoint y: 307, distance: 172.5
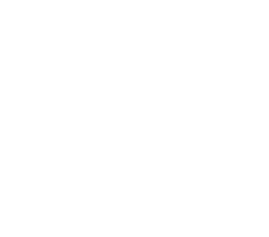
scroll to position [2261, 0]
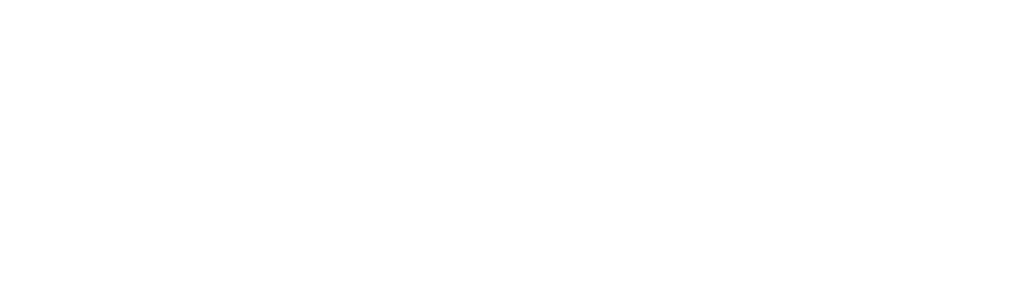
drag, startPoint x: 758, startPoint y: 149, endPoint x: 525, endPoint y: 156, distance: 232.5
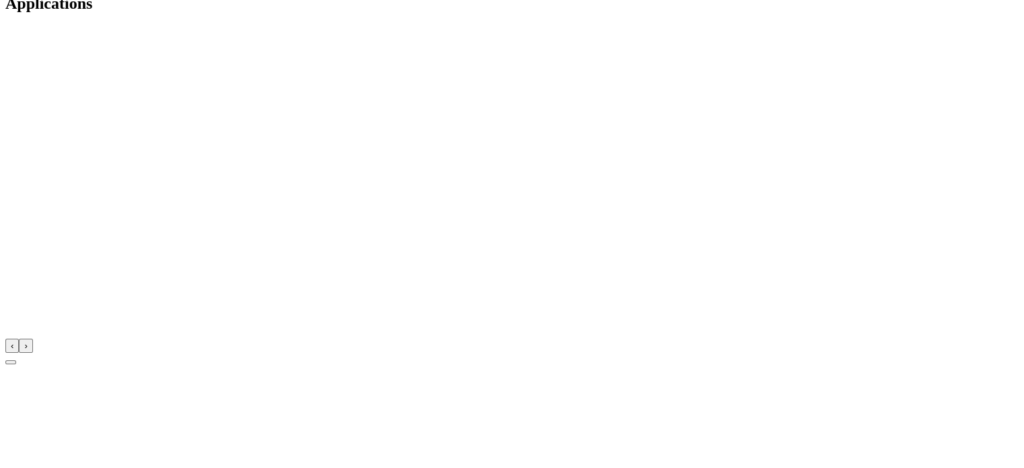
scroll to position [2796, 0]
drag, startPoint x: 640, startPoint y: 265, endPoint x: 469, endPoint y: 270, distance: 171.1
drag, startPoint x: 509, startPoint y: 267, endPoint x: 663, endPoint y: 267, distance: 154.2
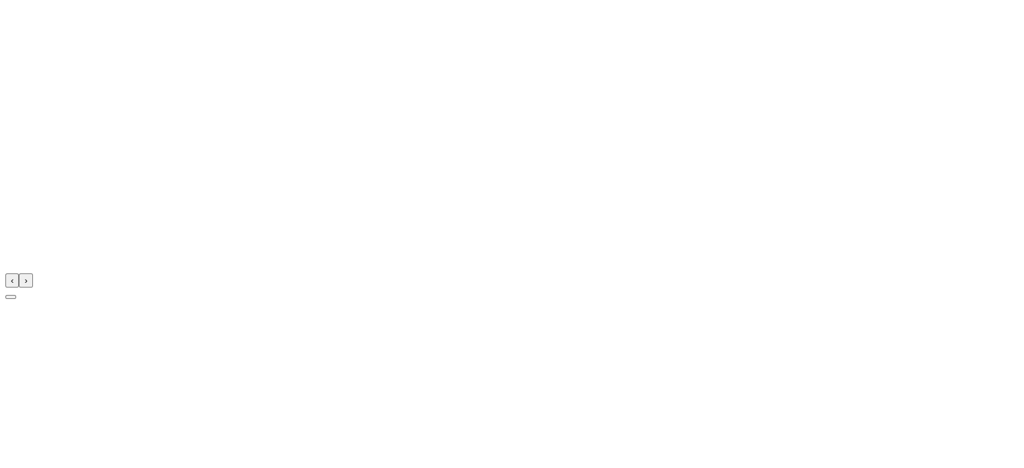
scroll to position [2864, 0]
drag, startPoint x: 598, startPoint y: 261, endPoint x: 453, endPoint y: 258, distance: 145.5
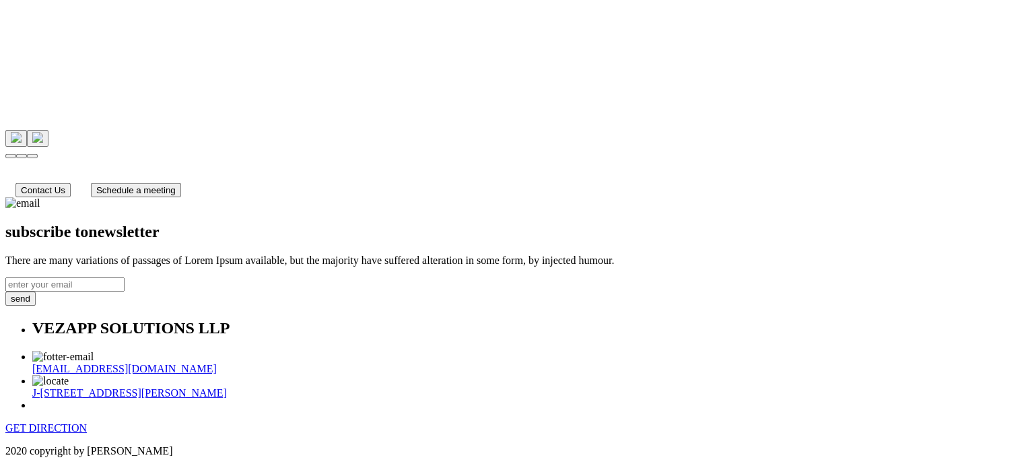
scroll to position [3916, 0]
click at [87, 422] on link "GET DIRECTION" at bounding box center [45, 427] width 81 height 11
click at [644, 422] on div "GET DIRECTION" at bounding box center [512, 428] width 1014 height 12
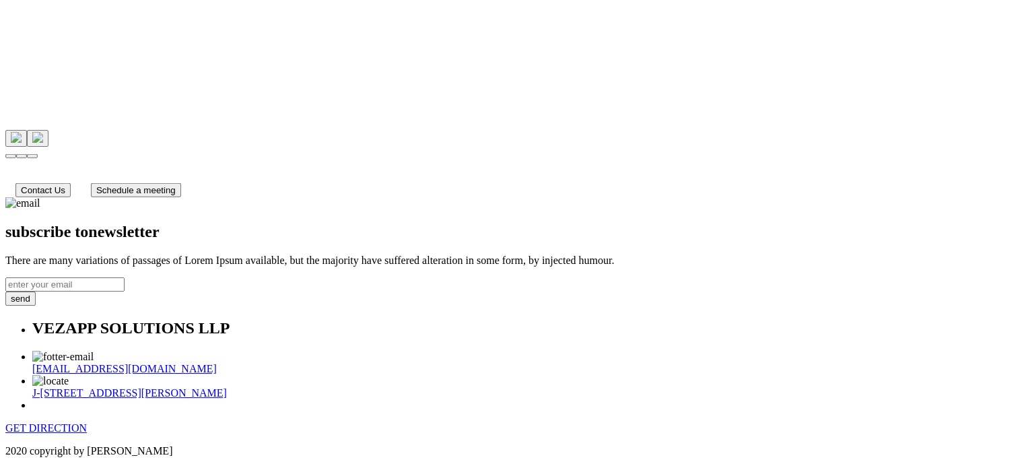
click at [644, 422] on div "GET DIRECTION" at bounding box center [512, 428] width 1014 height 12
drag, startPoint x: 650, startPoint y: 322, endPoint x: 845, endPoint y: 333, distance: 195.0
click at [845, 422] on div "GET DIRECTION" at bounding box center [512, 428] width 1014 height 12
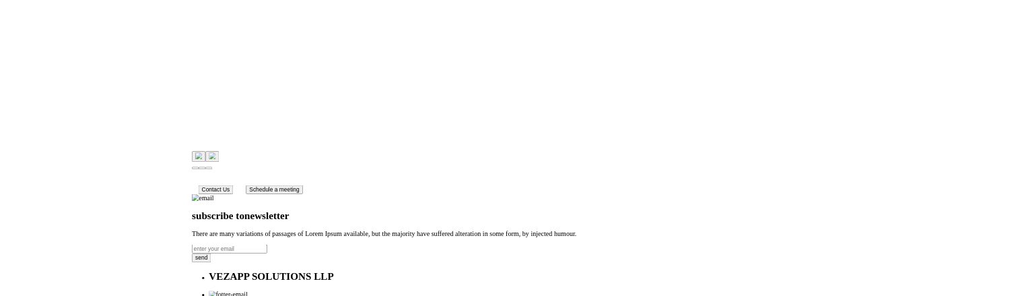
scroll to position [3714, 0]
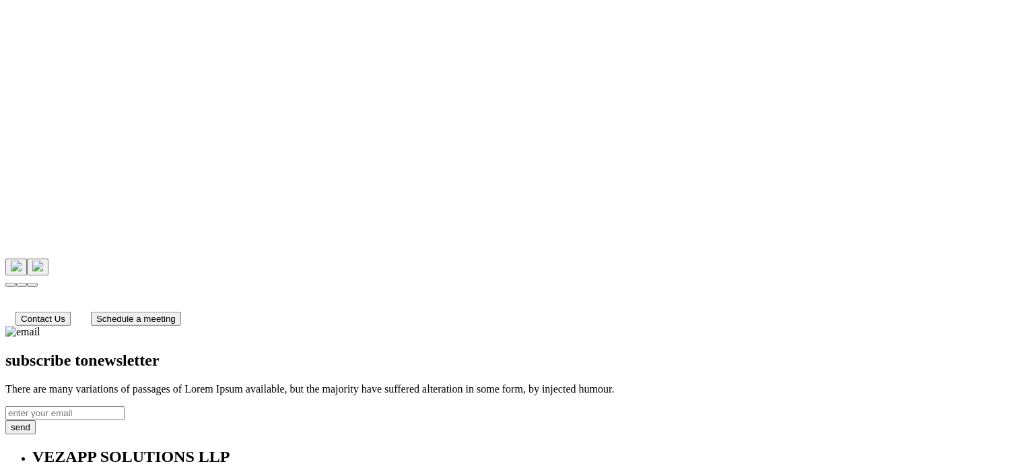
click at [480, 352] on h2 "subscribe to newsletter" at bounding box center [512, 361] width 1014 height 18
click at [159, 352] on span "newsletter" at bounding box center [123, 361] width 71 height 18
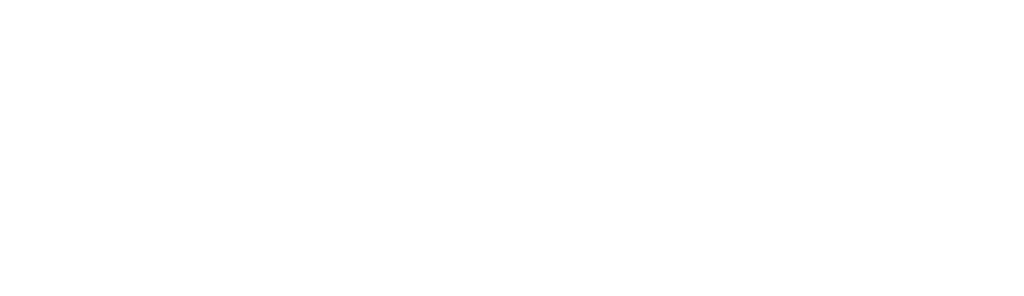
scroll to position [3528, 0]
copy span "newsletter"
drag, startPoint x: 493, startPoint y: 187, endPoint x: 506, endPoint y: 197, distance: 16.4
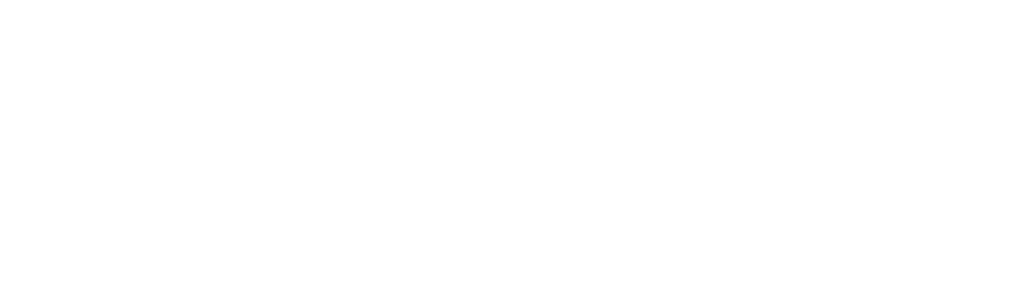
drag, startPoint x: 510, startPoint y: 197, endPoint x: 351, endPoint y: 199, distance: 158.9
copy h2 "subscribe to"
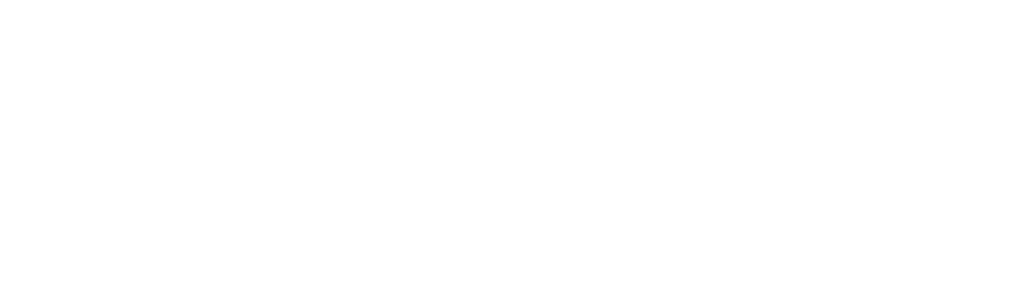
scroll to position [3595, 0]
copy div "There are many variations of passages of Lorem Ipsum available, but the majorit…"
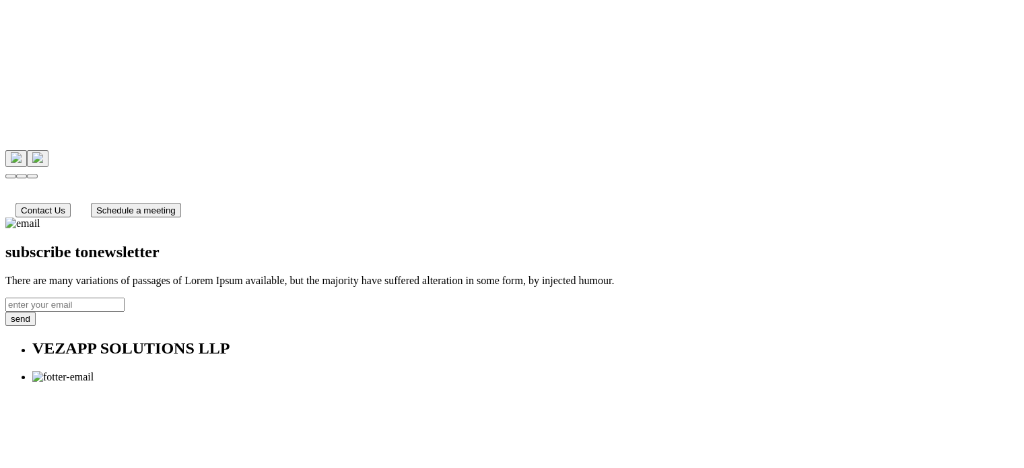
scroll to position [3916, 0]
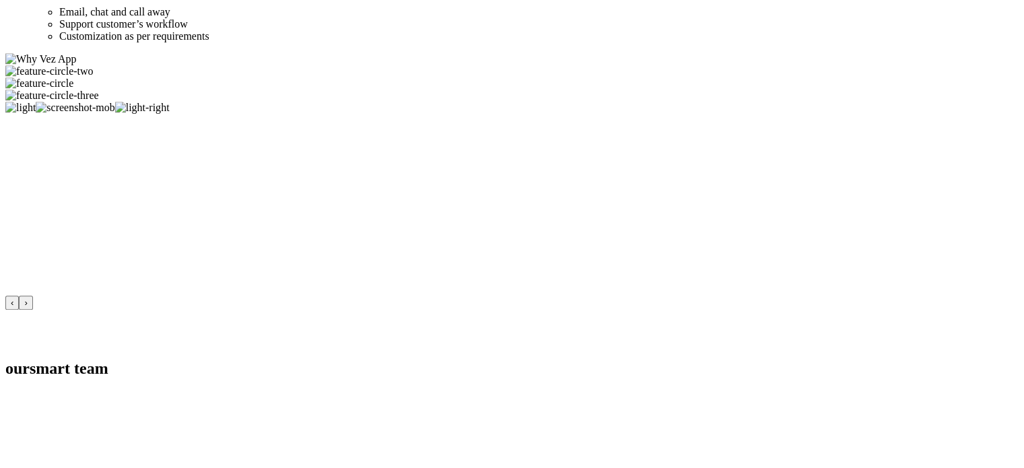
scroll to position [956, 0]
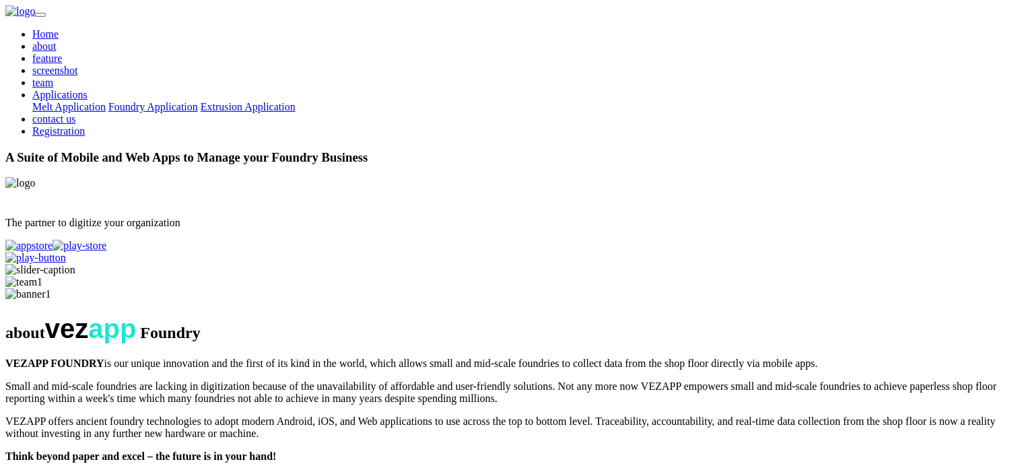
click at [62, 53] on link "feature" at bounding box center [47, 58] width 30 height 11
click at [59, 36] on link "Home" at bounding box center [45, 33] width 26 height 11
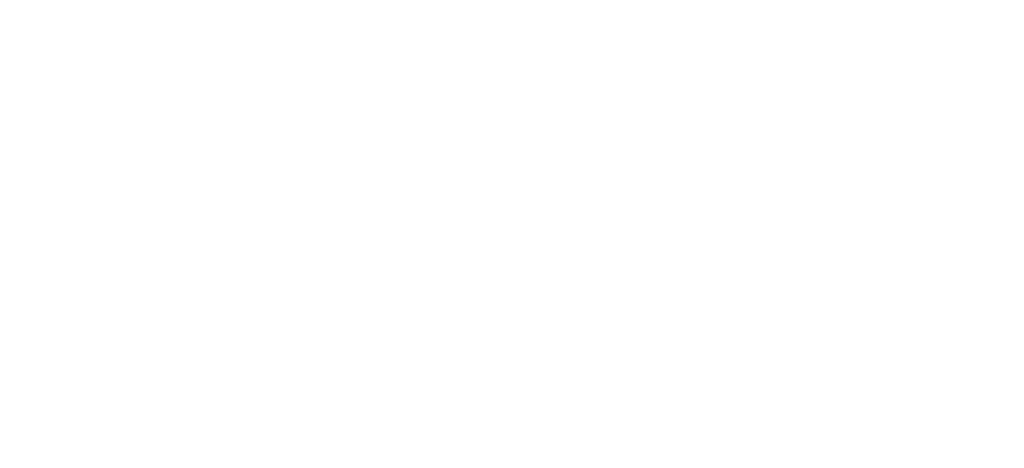
scroll to position [4609, 0]
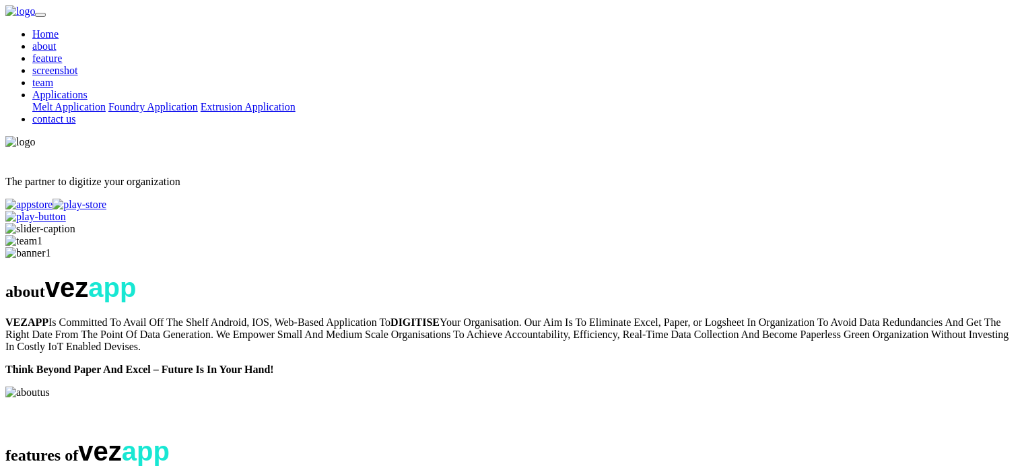
click at [62, 53] on link "feature" at bounding box center [47, 58] width 30 height 11
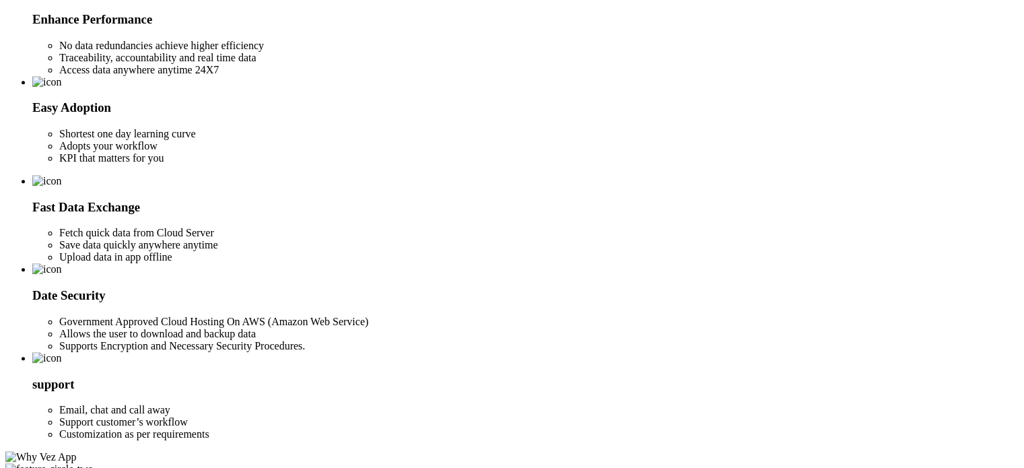
scroll to position [956, 0]
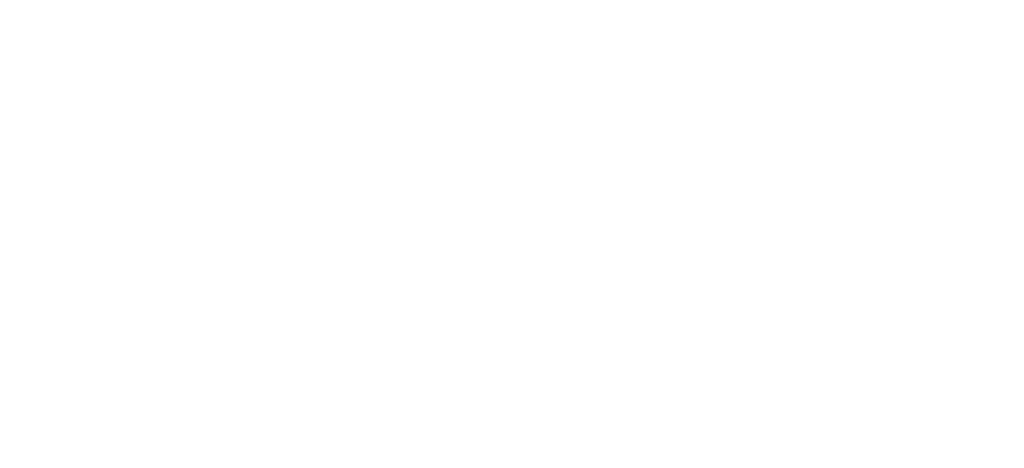
scroll to position [1735, 0]
drag, startPoint x: 353, startPoint y: 217, endPoint x: 455, endPoint y: 218, distance: 102.4
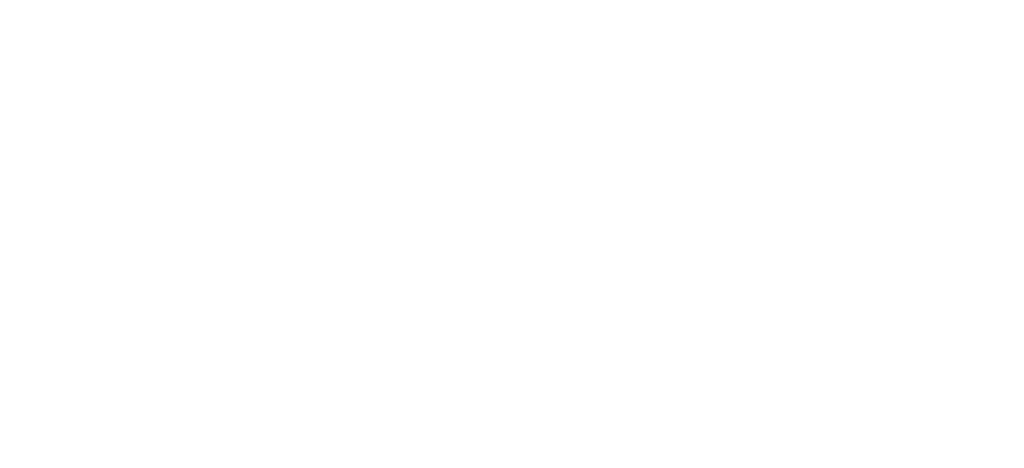
scroll to position [2227, 0]
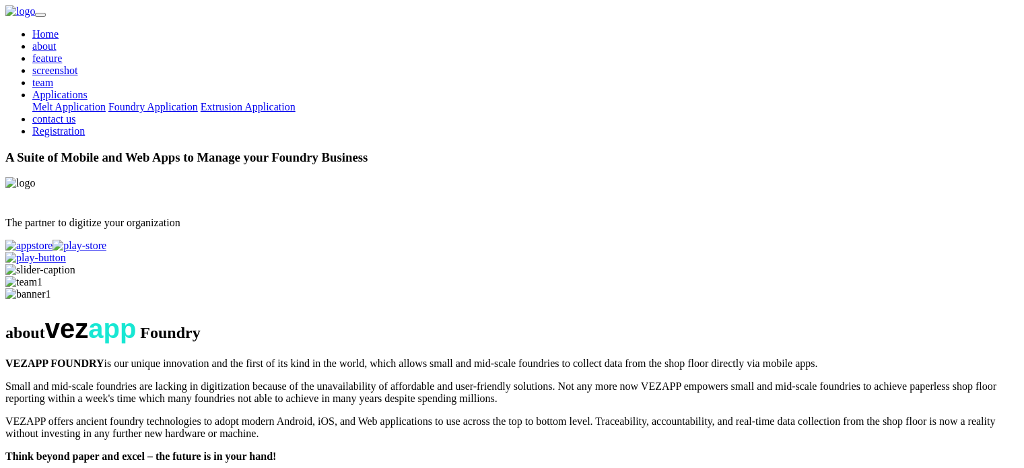
click at [53, 77] on link "team" at bounding box center [42, 82] width 21 height 11
click at [78, 65] on link "screenshot" at bounding box center [55, 70] width 46 height 11
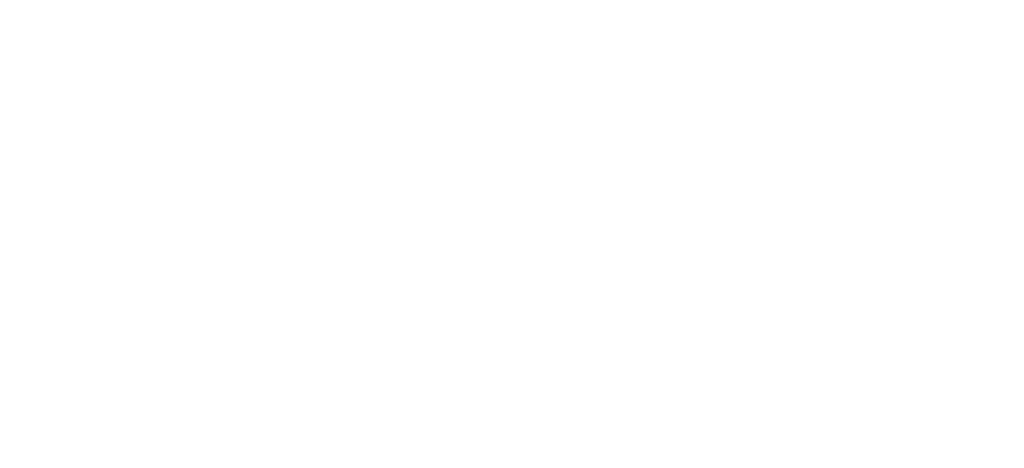
scroll to position [2157, 0]
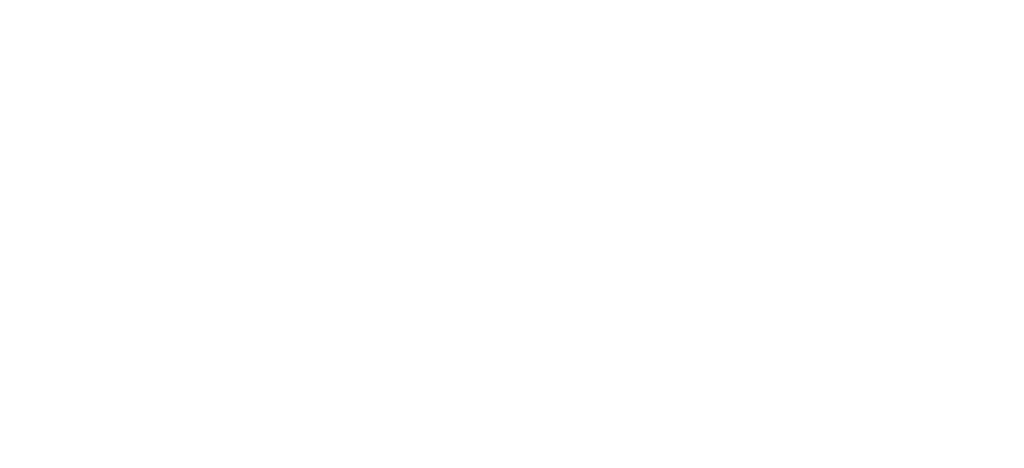
scroll to position [4609, 0]
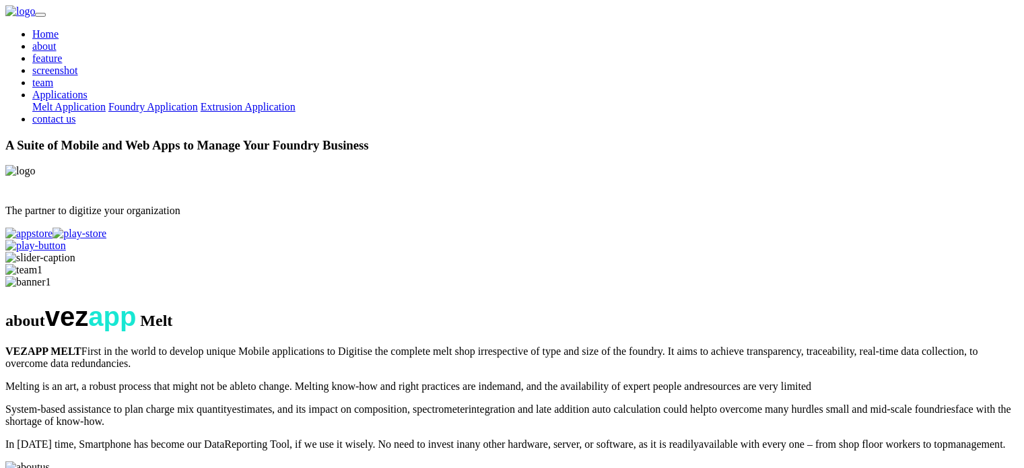
click at [106, 101] on link "Melt Application" at bounding box center [68, 106] width 73 height 11
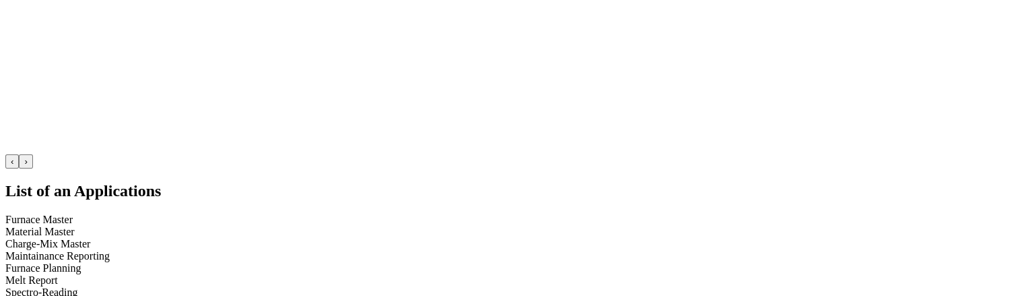
scroll to position [2858, 0]
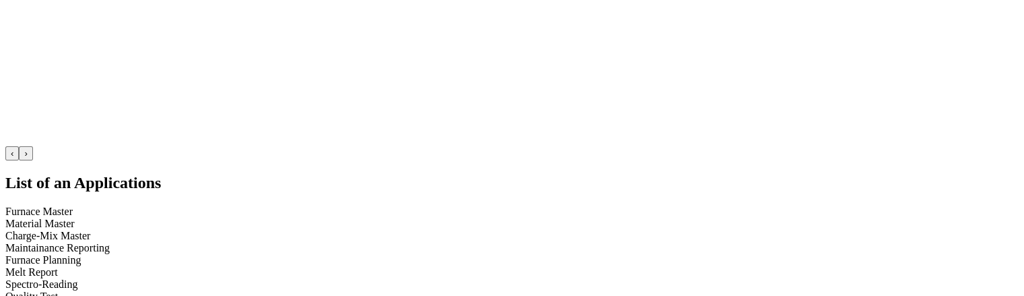
click at [982, 255] on section "List of an Applications Furnace Master Material Master Charge-Mix Master Mainta…" at bounding box center [512, 269] width 1014 height 191
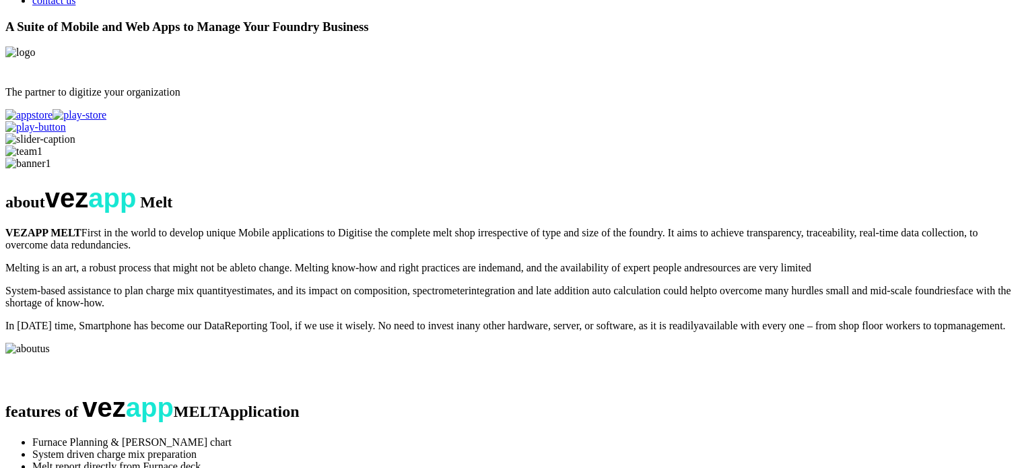
scroll to position [0, 0]
